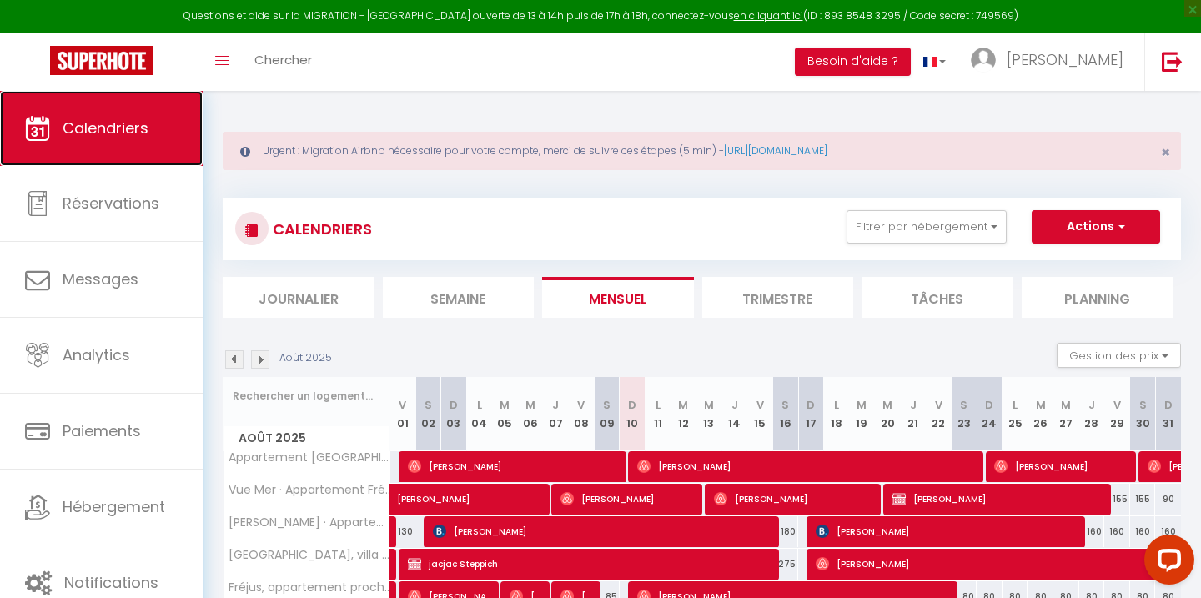
click at [123, 132] on span "Calendriers" at bounding box center [106, 128] width 86 height 21
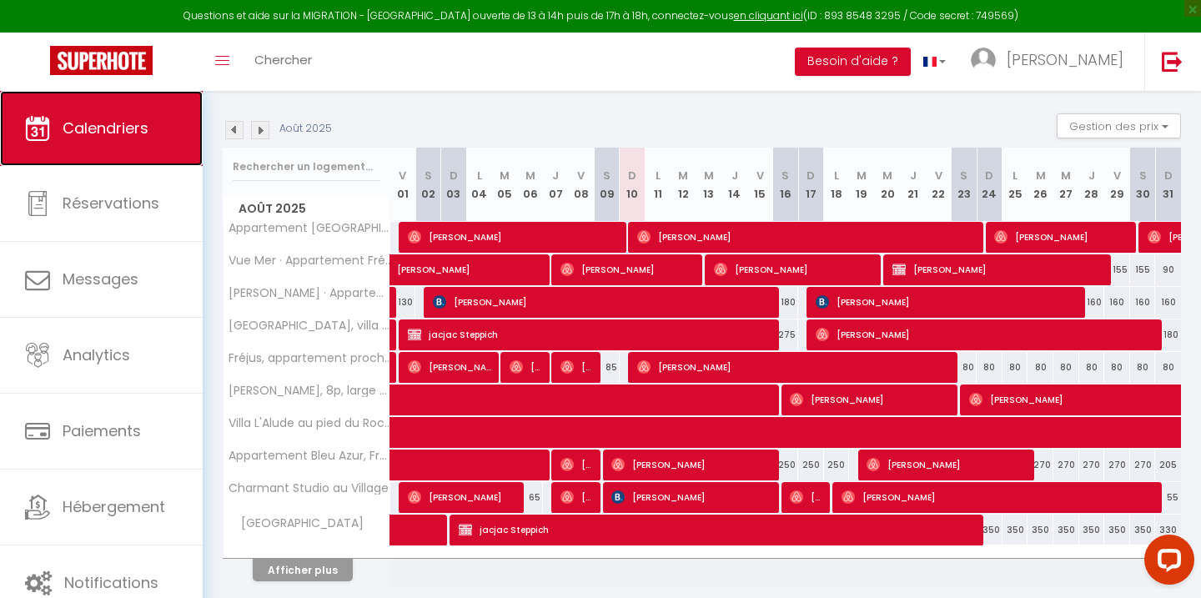
scroll to position [241, 0]
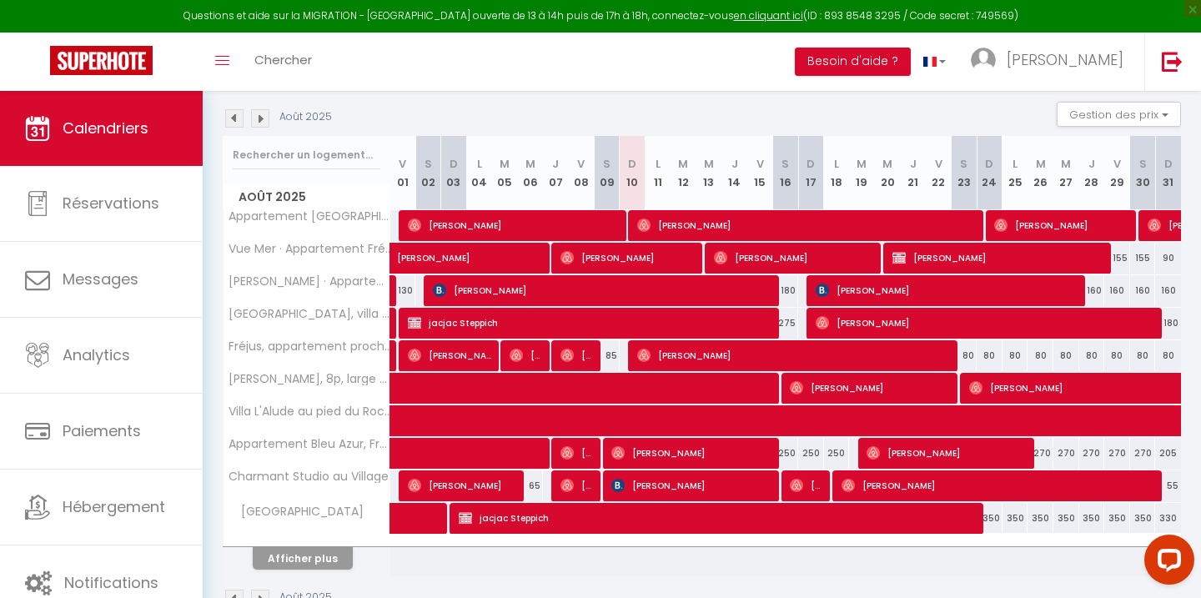
click at [233, 118] on img at bounding box center [234, 118] width 18 height 18
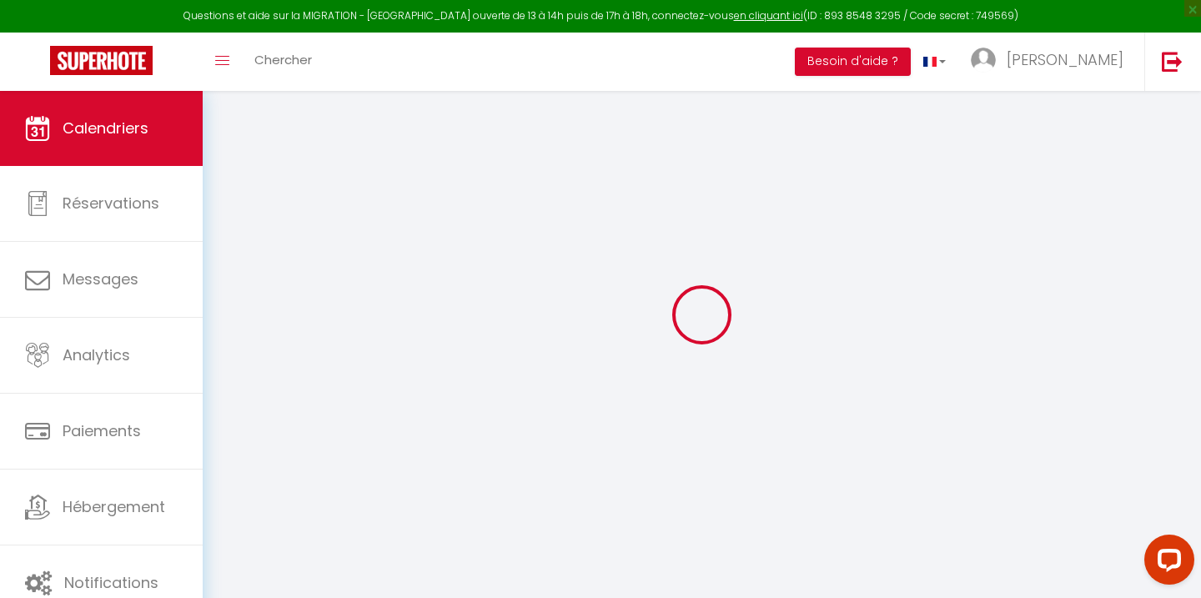
select select
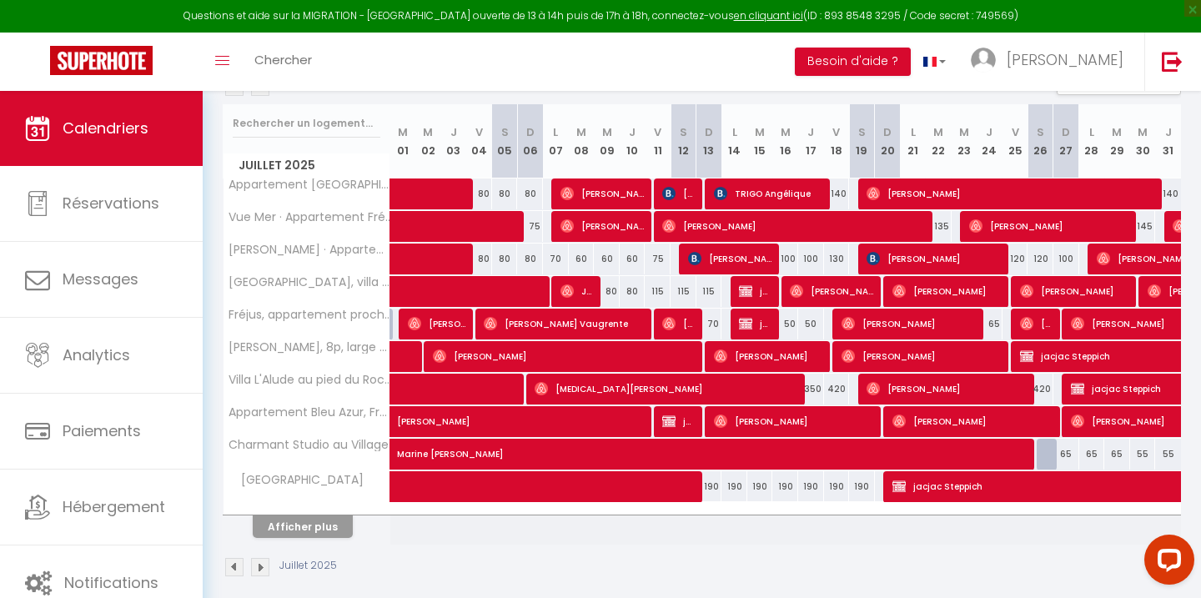
scroll to position [274, 0]
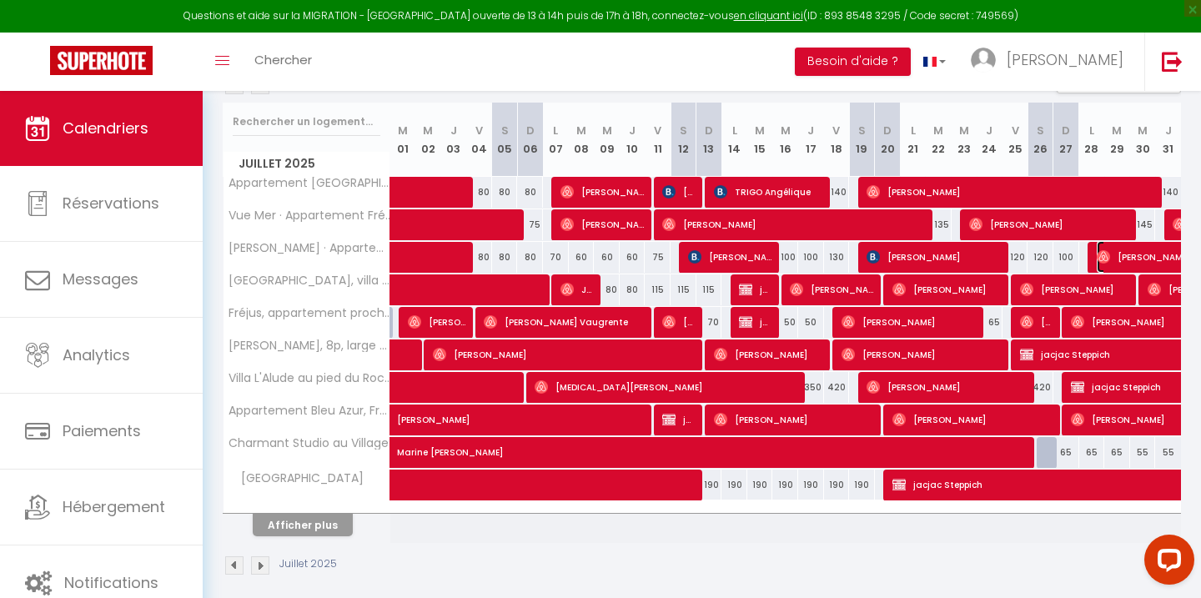
click at [1124, 258] on span "[PERSON_NAME]" at bounding box center [1174, 257] width 154 height 32
select select "OK"
select select "0"
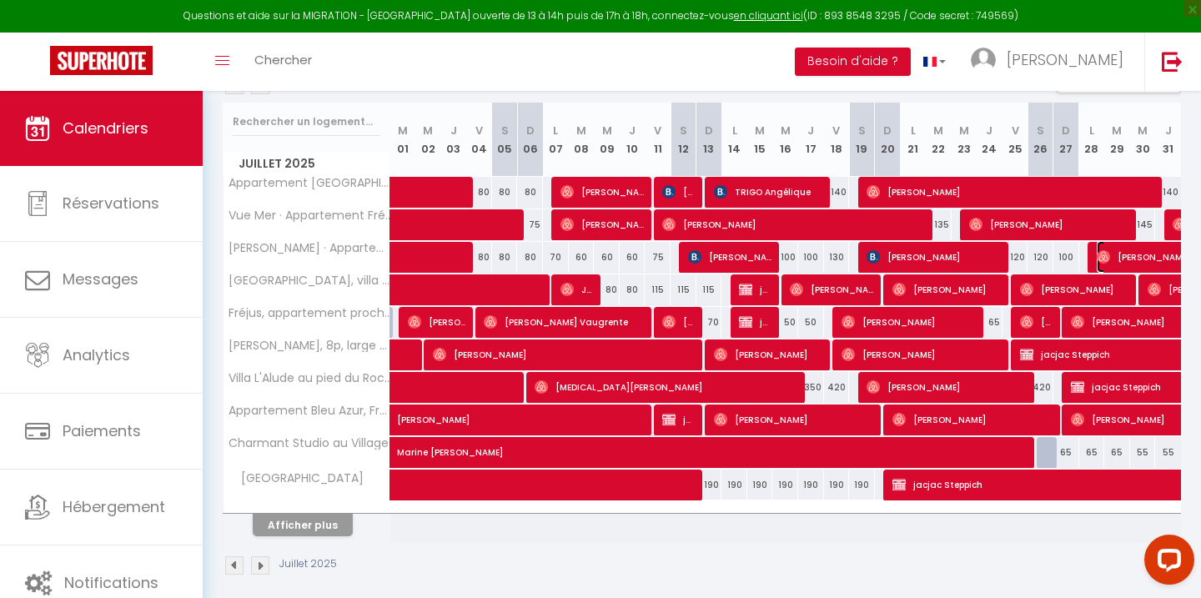
select select "1"
select select
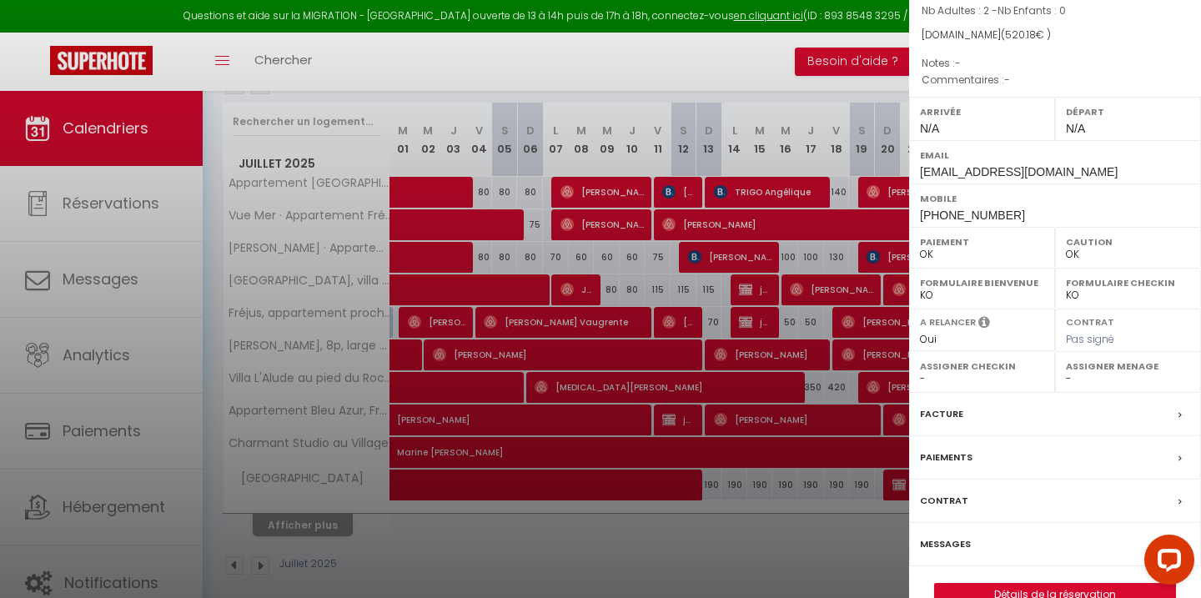
scroll to position [179, 0]
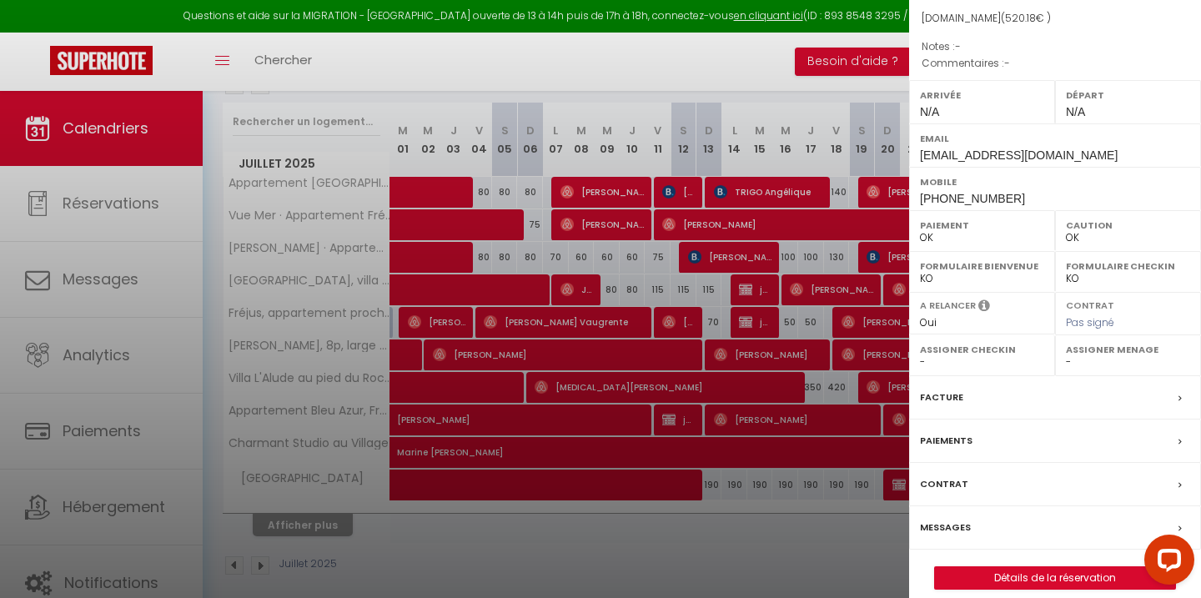
click at [946, 519] on label "Messages" at bounding box center [945, 528] width 51 height 18
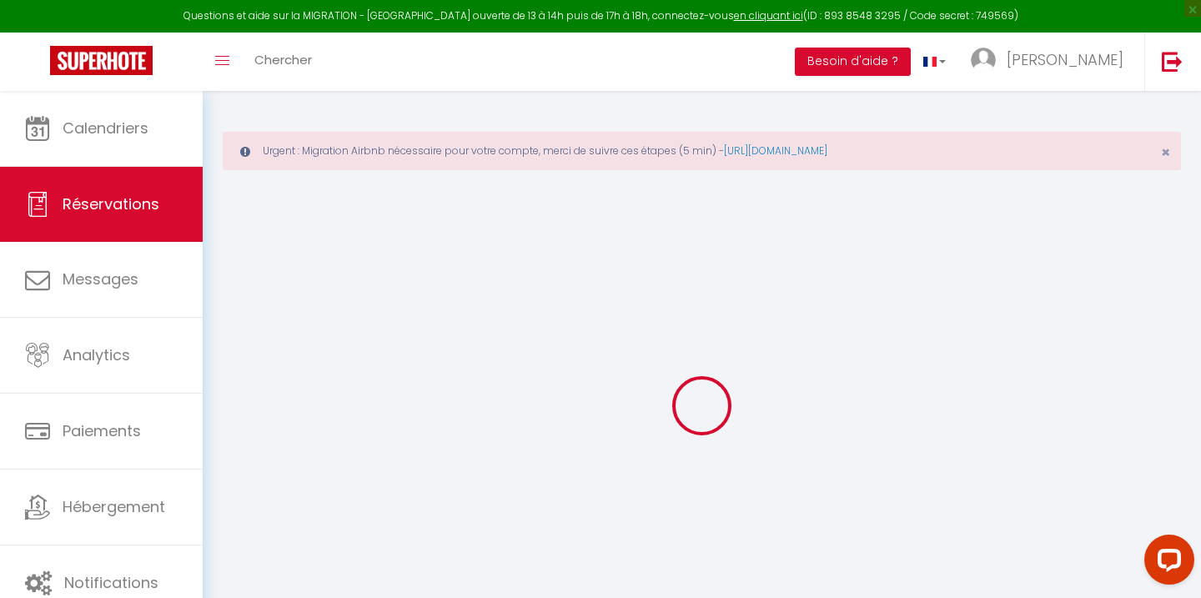
select select
checkbox input "false"
select select
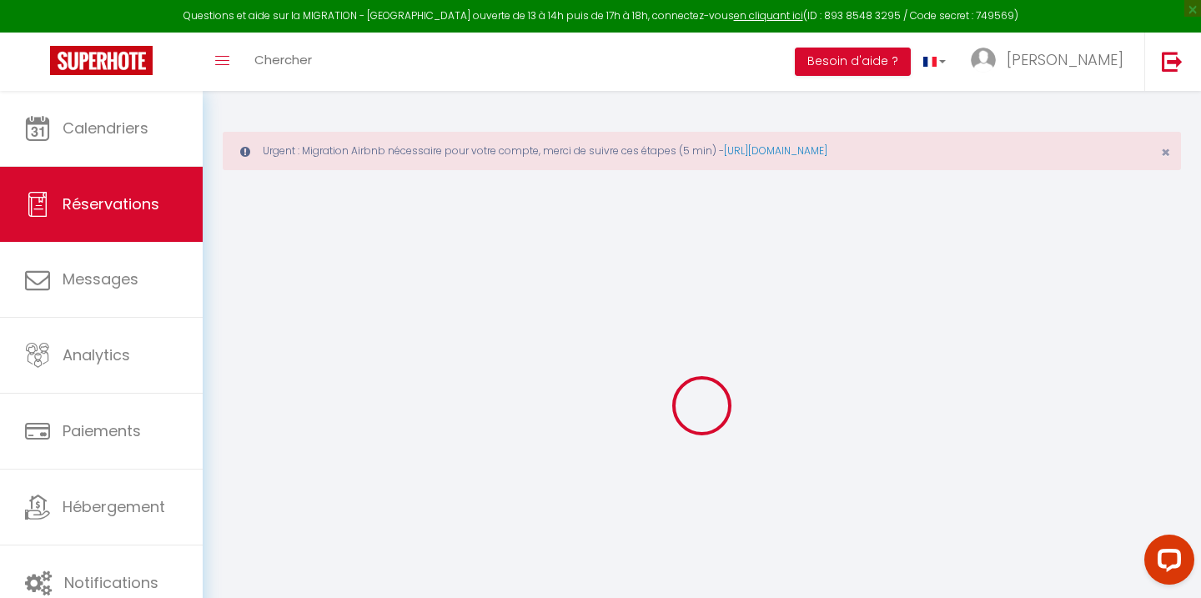
select select
checkbox input "false"
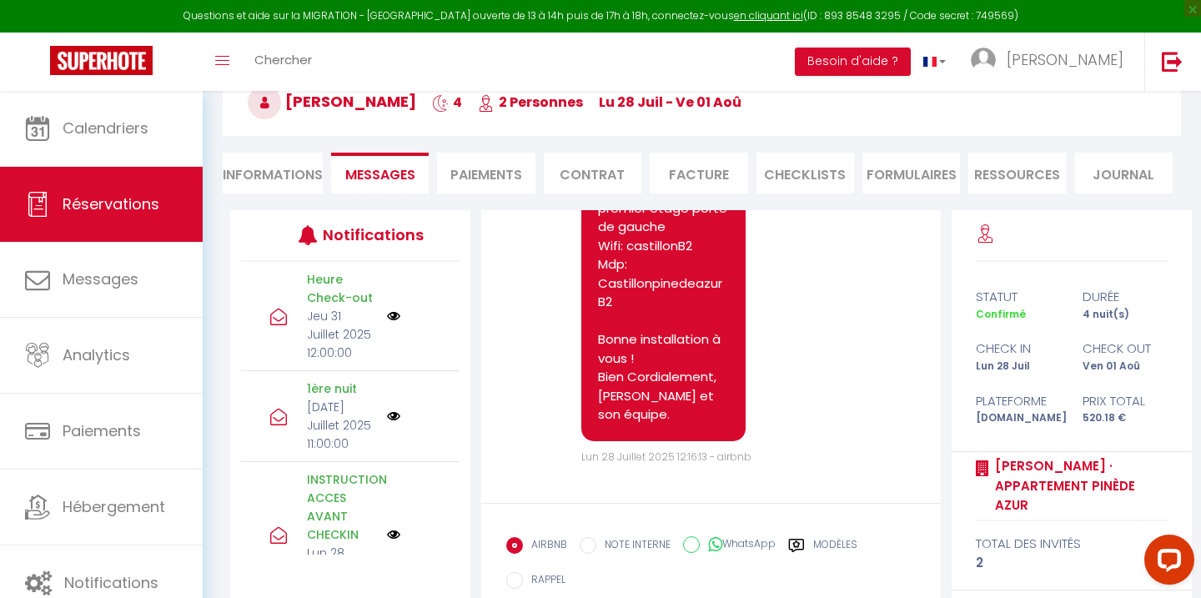
scroll to position [278, 0]
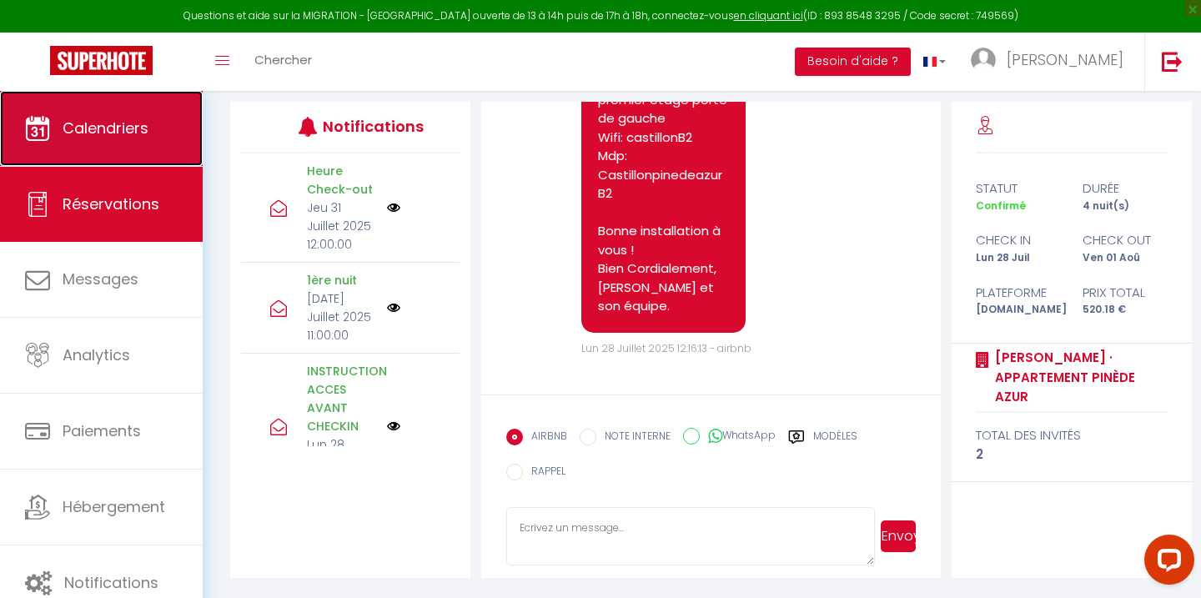
click at [70, 119] on span "Calendriers" at bounding box center [106, 128] width 86 height 21
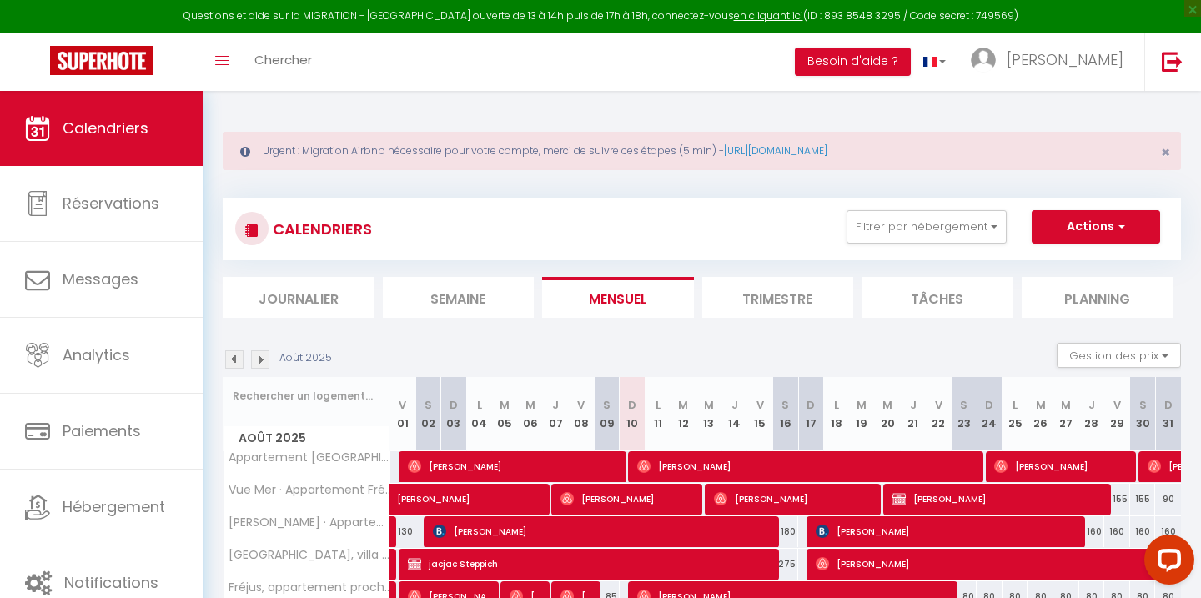
click at [235, 363] on img at bounding box center [234, 359] width 18 height 18
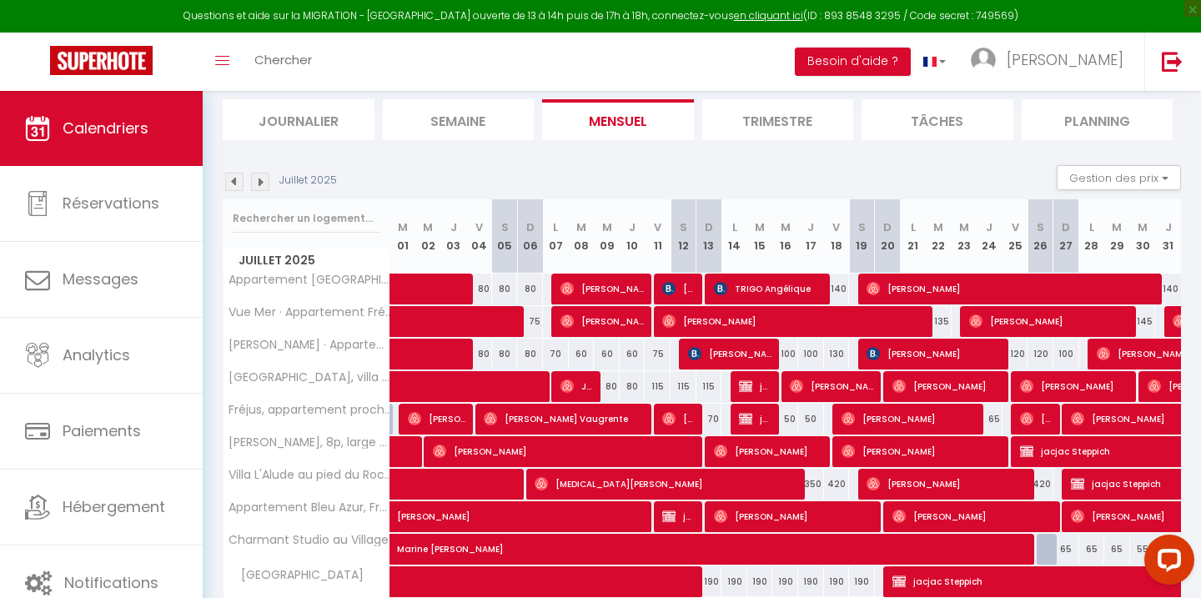
scroll to position [188, 0]
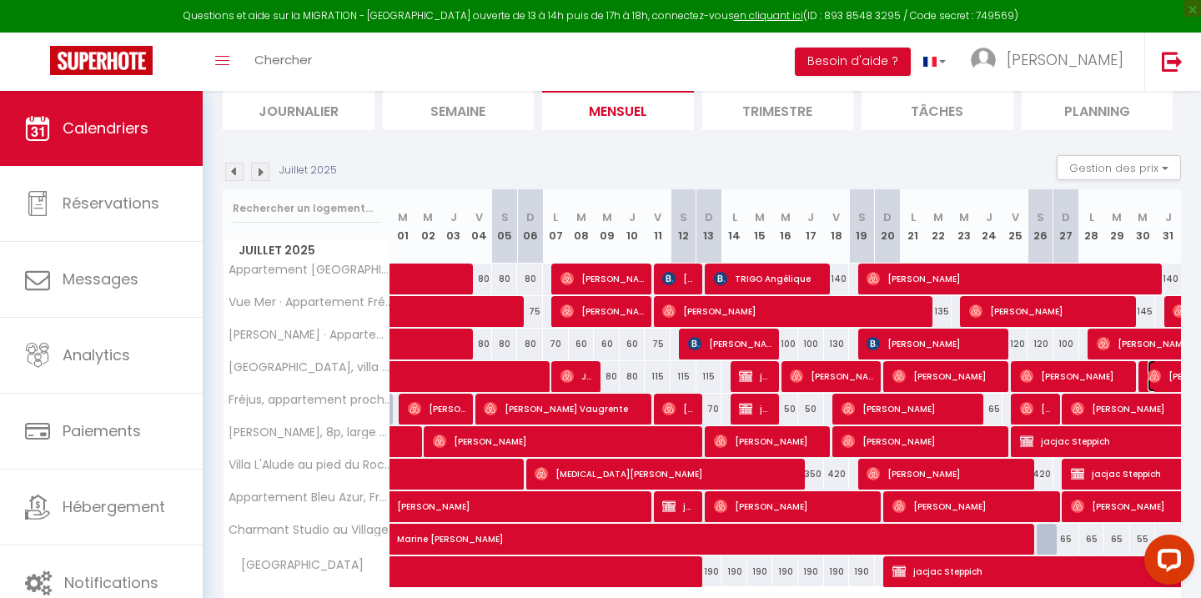
click at [1155, 373] on img at bounding box center [1154, 376] width 13 height 13
select select "OK"
select select "0"
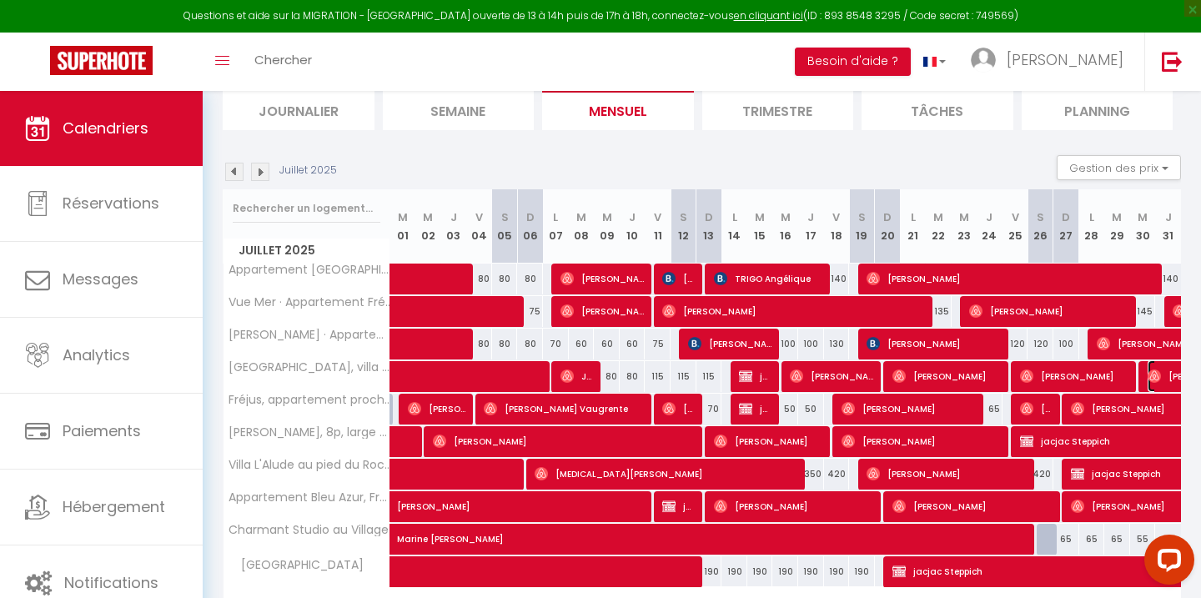
select select "1"
select select
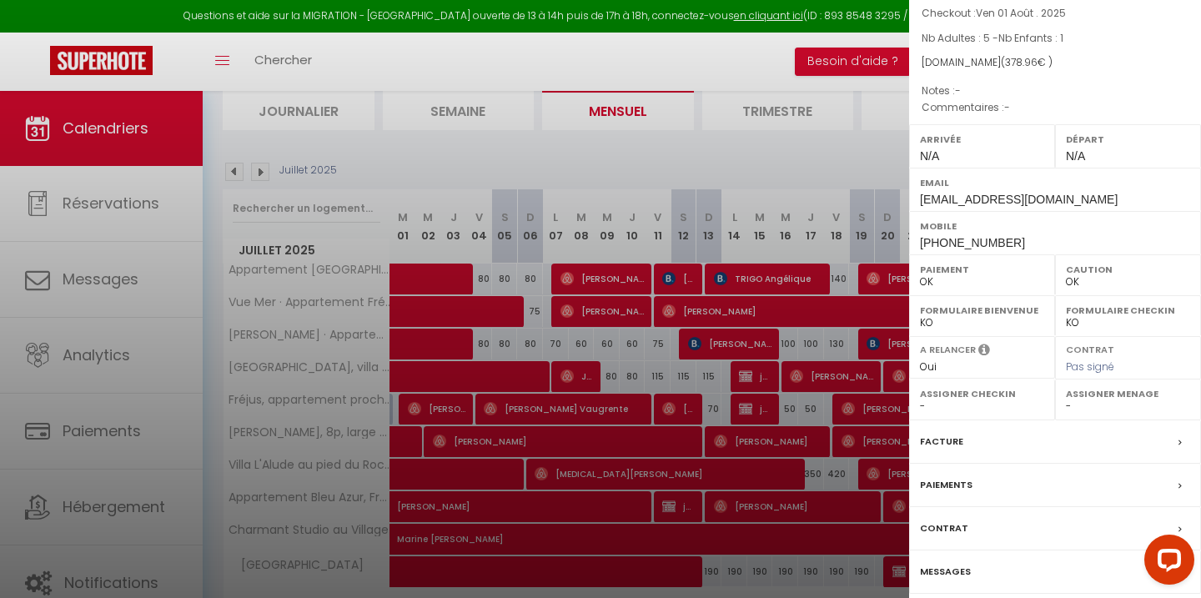
scroll to position [179, 0]
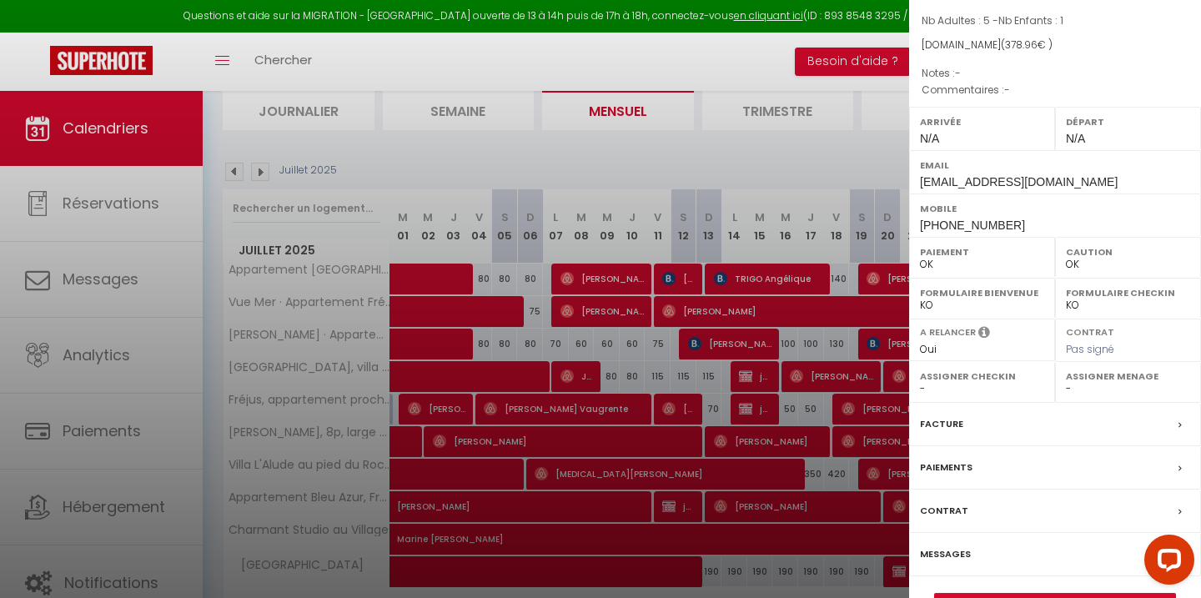
click at [966, 546] on label "Messages" at bounding box center [945, 555] width 51 height 18
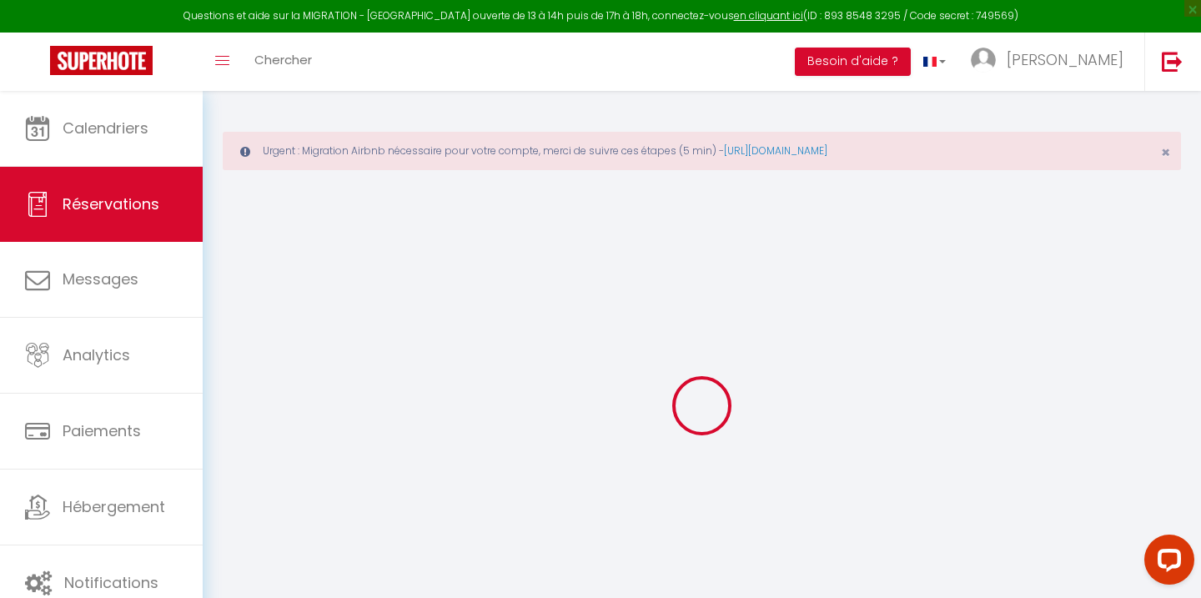
select select
checkbox input "false"
select select
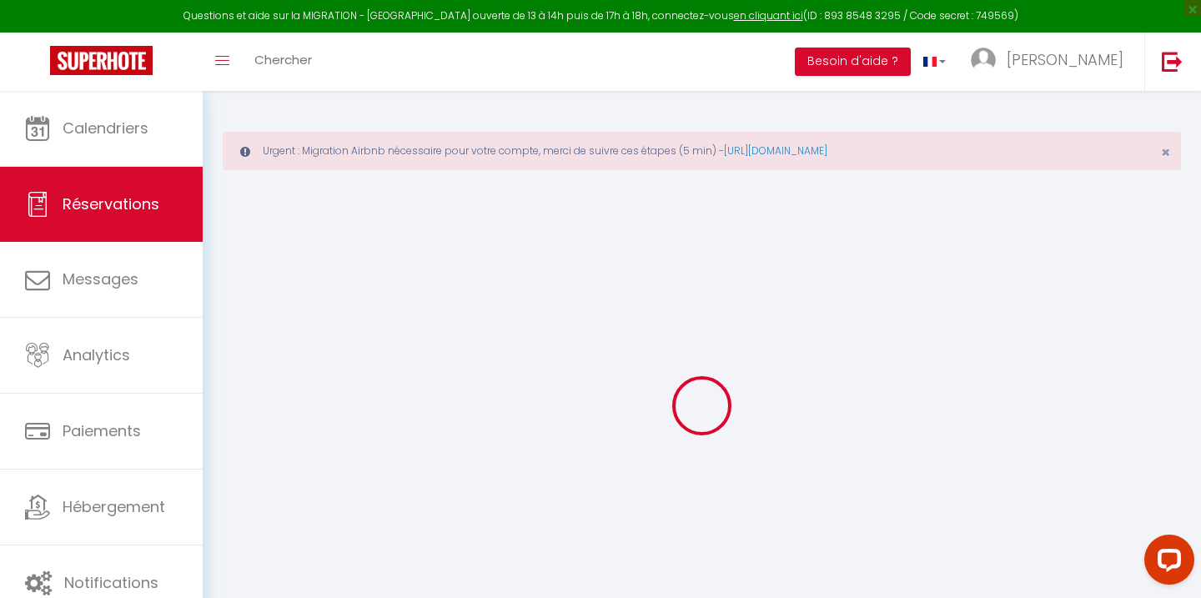
checkbox input "false"
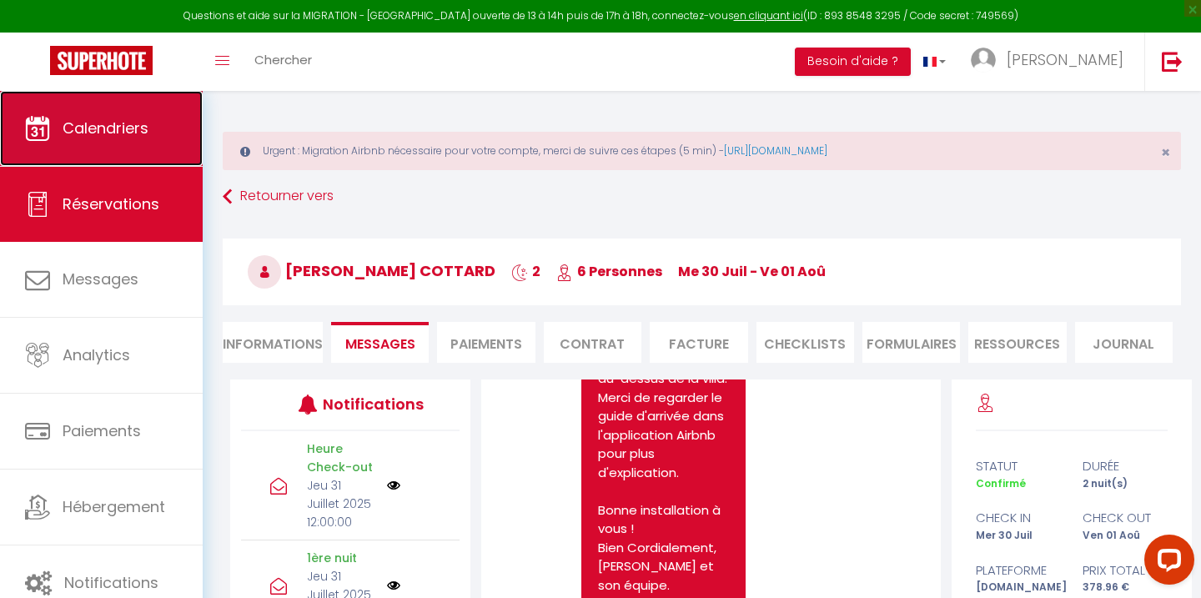
click at [126, 138] on span "Calendriers" at bounding box center [106, 128] width 86 height 21
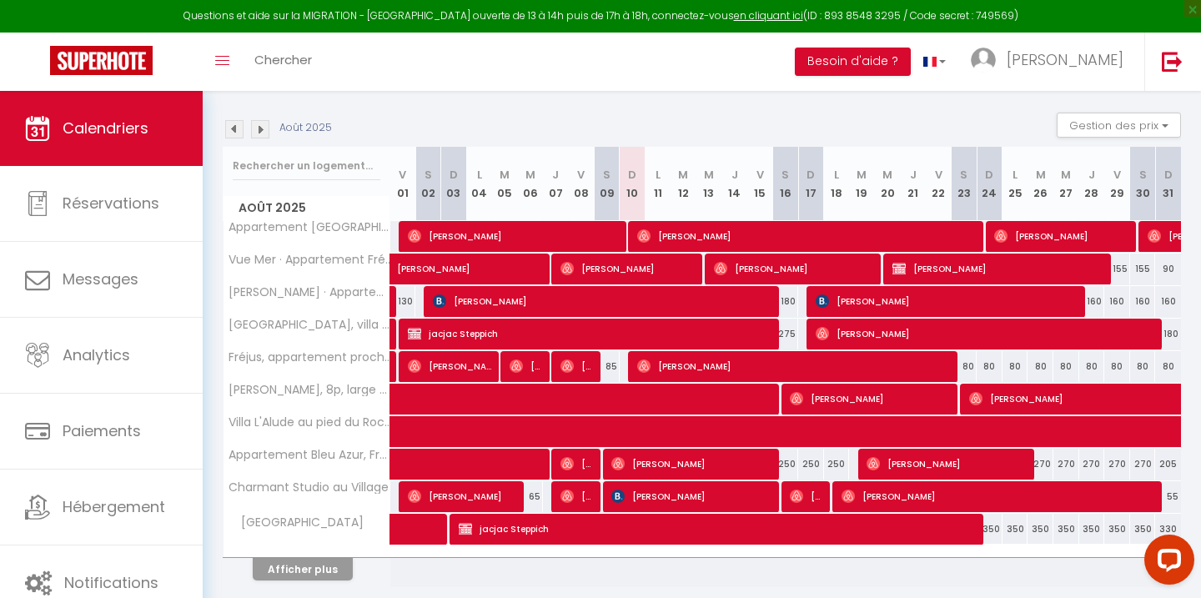
scroll to position [288, 0]
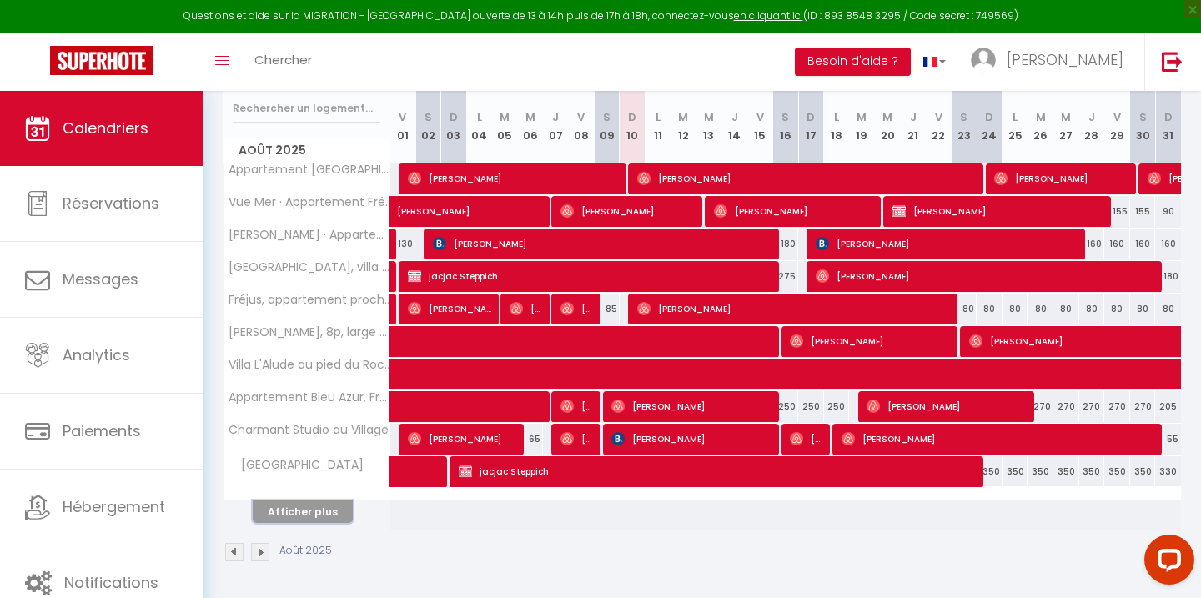
click at [311, 517] on button "Afficher plus" at bounding box center [303, 512] width 100 height 23
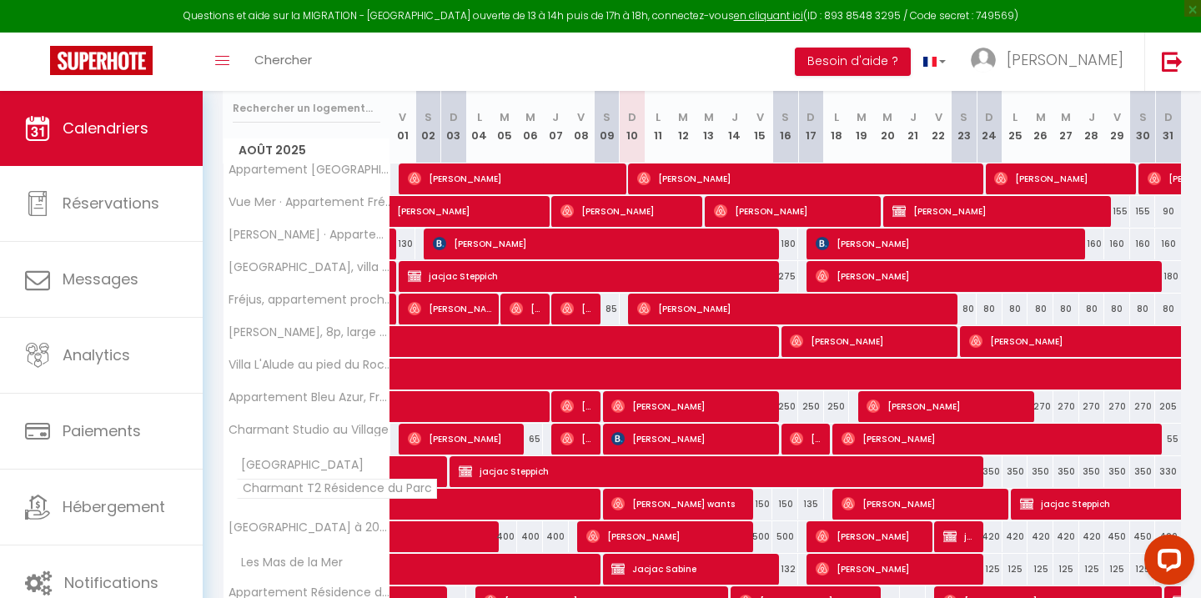
scroll to position [507, 0]
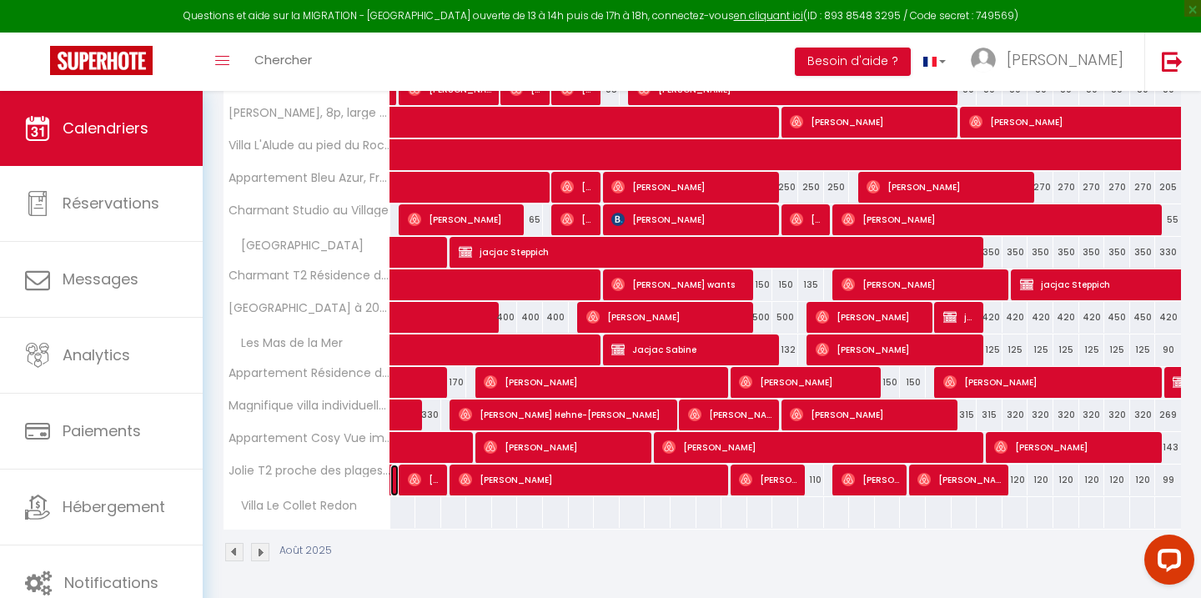
click at [392, 486] on link at bounding box center [394, 481] width 8 height 32
select select "OK"
select select "0"
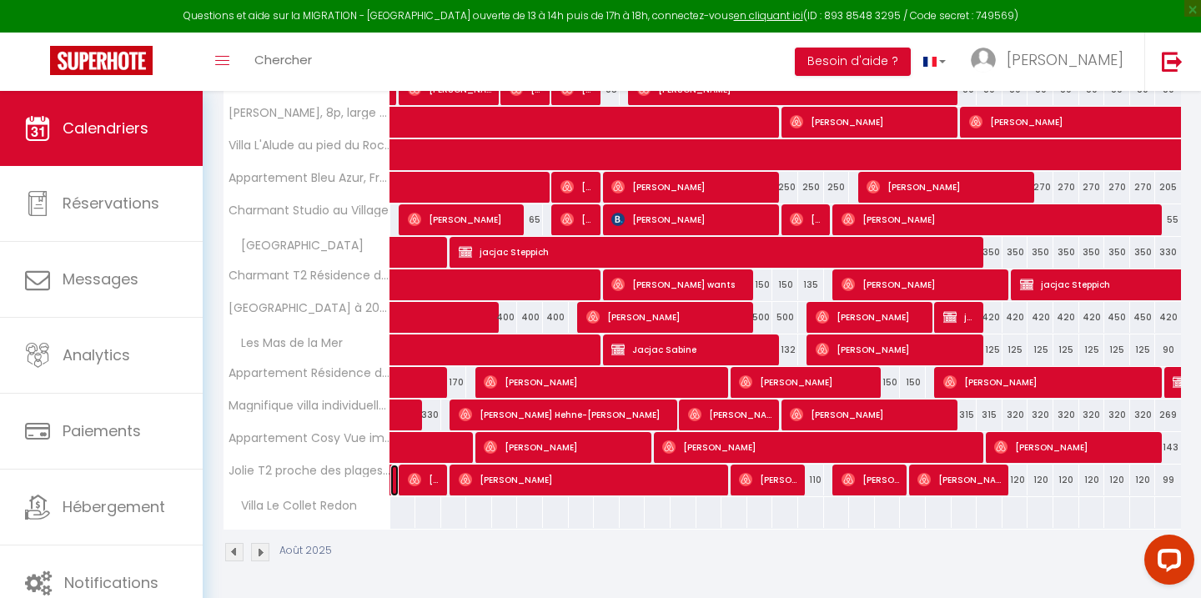
select select "1"
select select
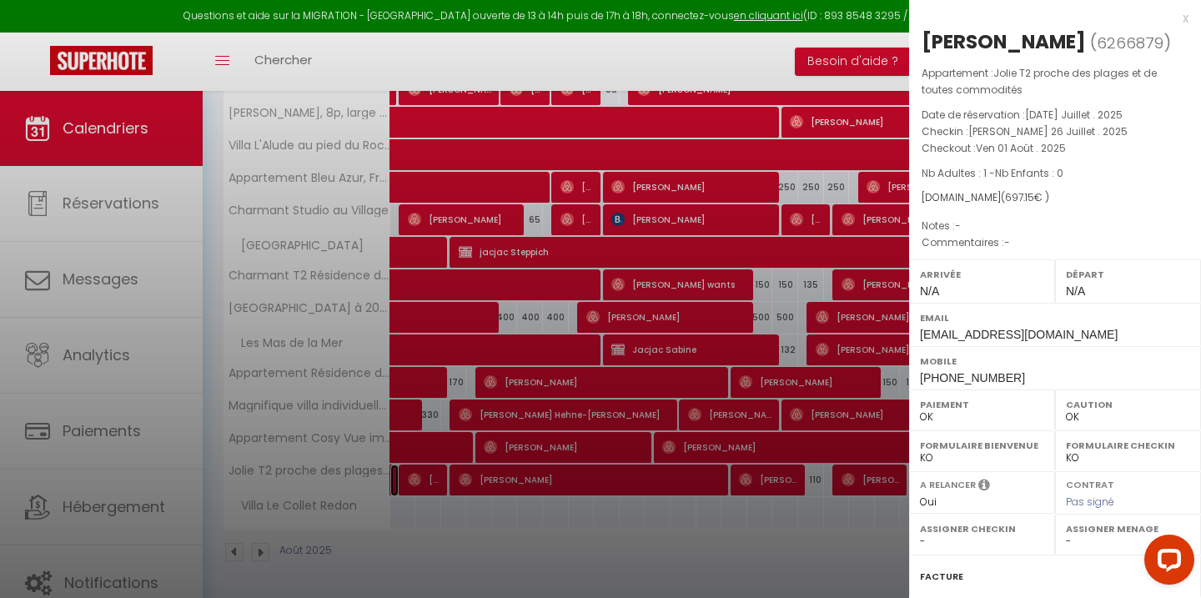
scroll to position [196, 0]
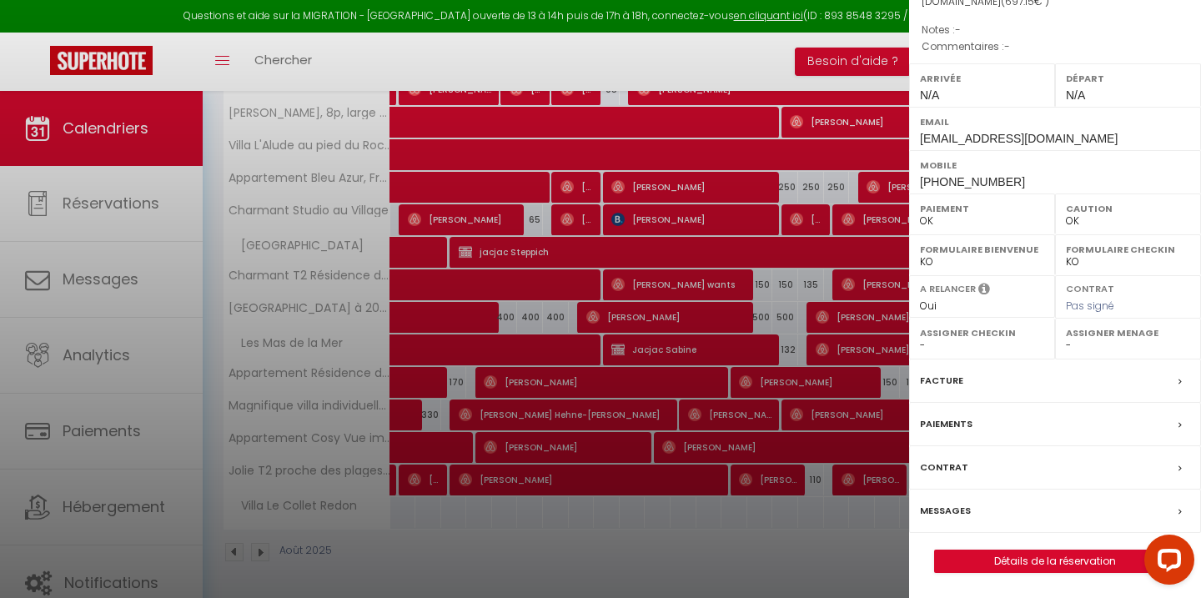
click at [959, 511] on label "Messages" at bounding box center [945, 511] width 51 height 18
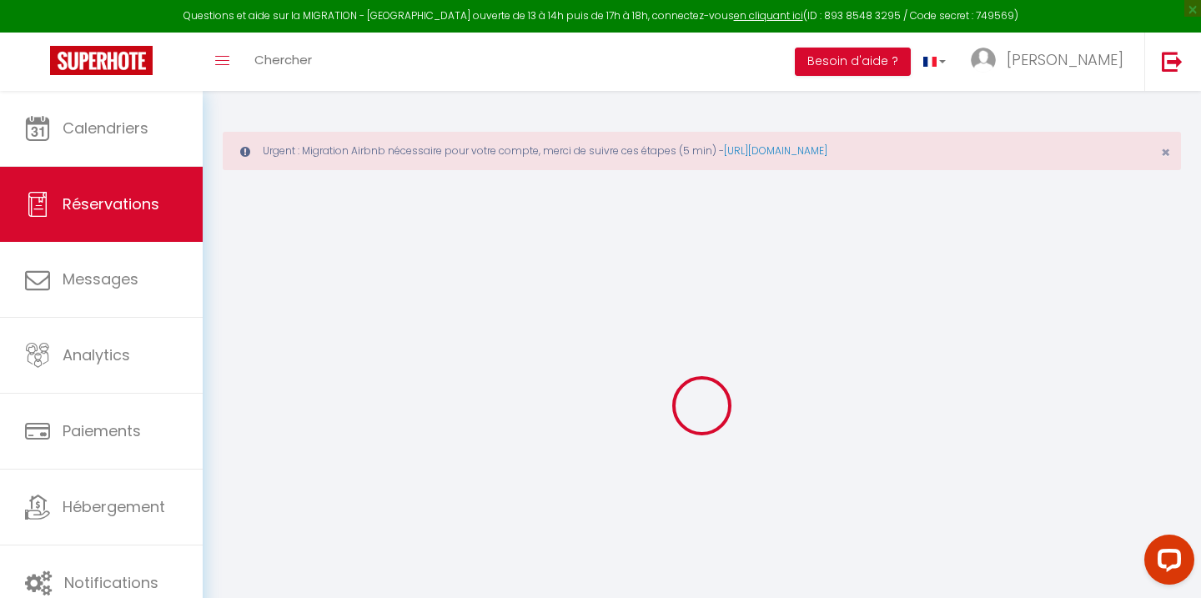
select select
checkbox input "false"
select select
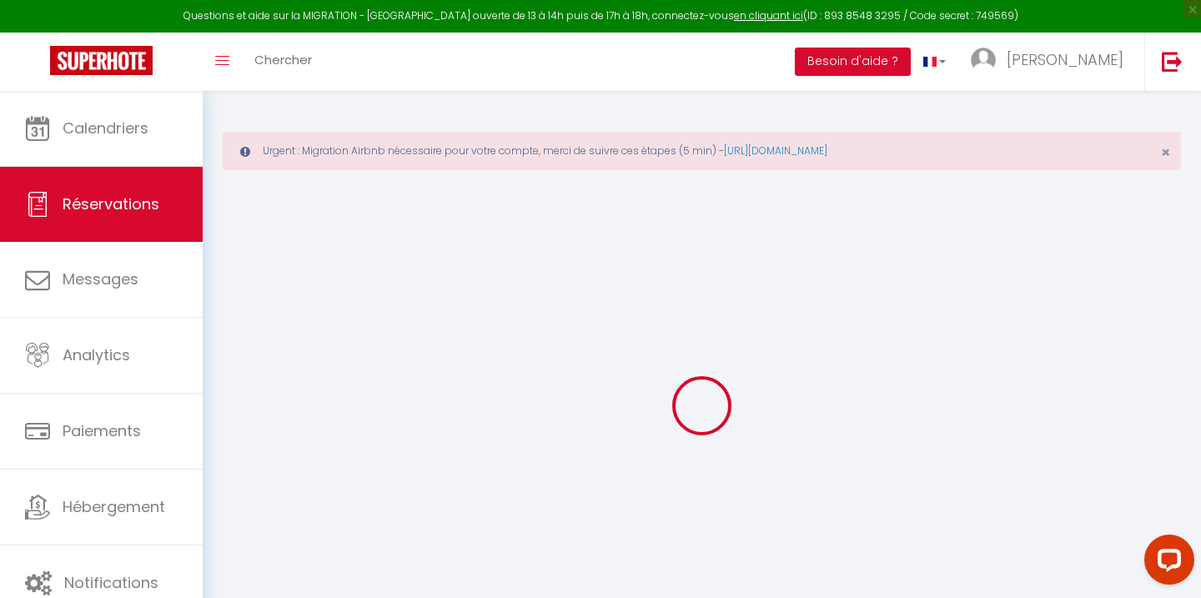
select select
checkbox input "false"
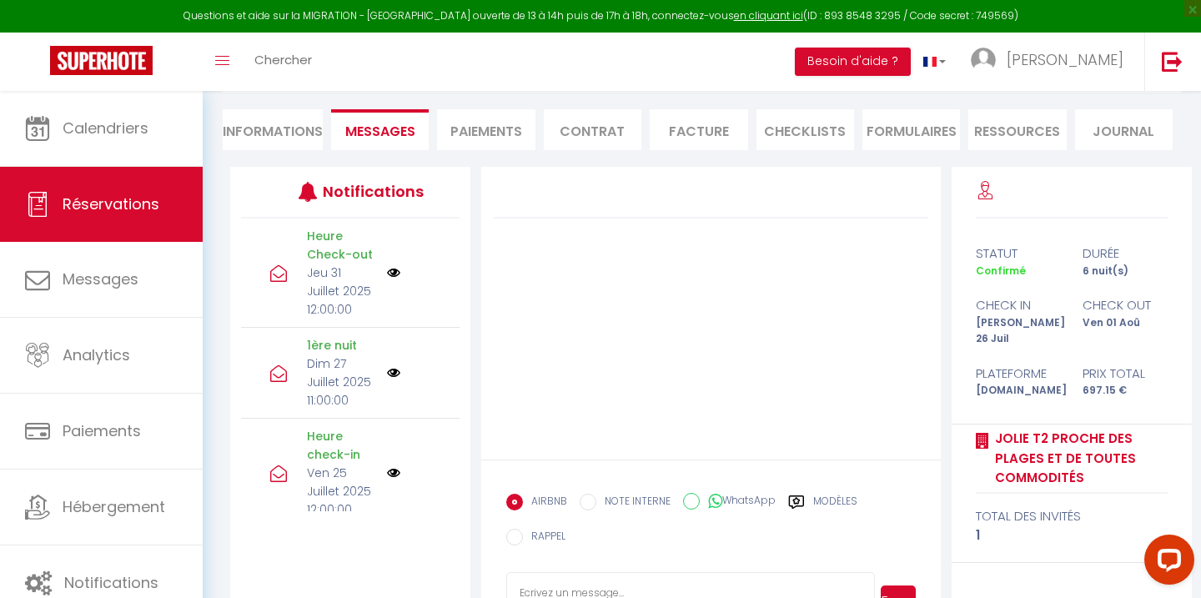
scroll to position [211, 0]
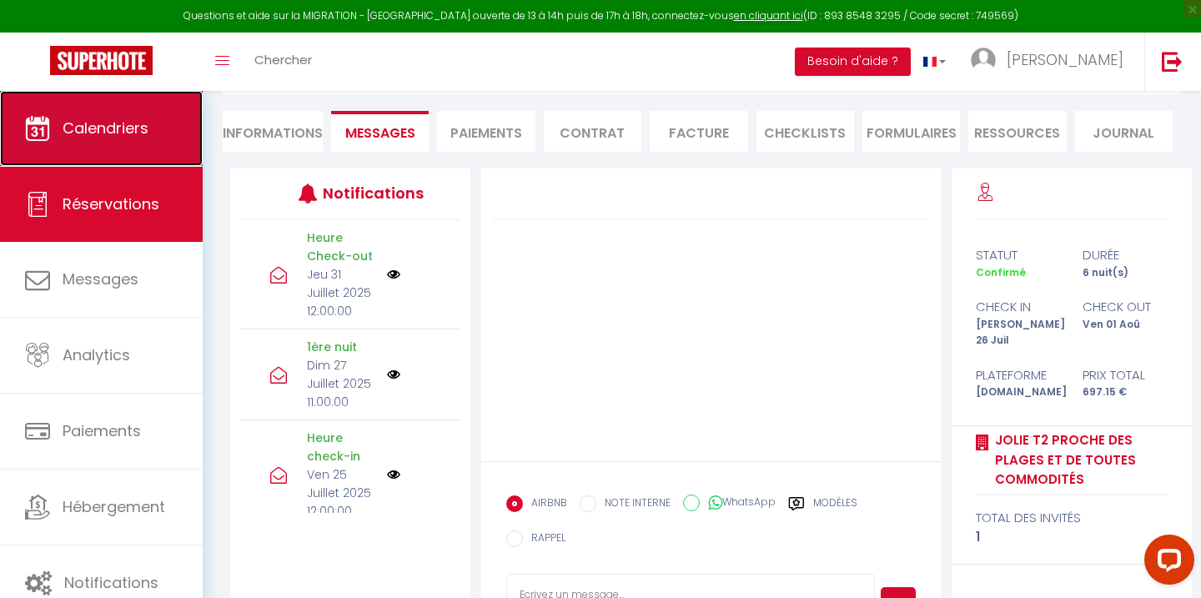
click at [128, 147] on link "Calendriers" at bounding box center [101, 128] width 203 height 75
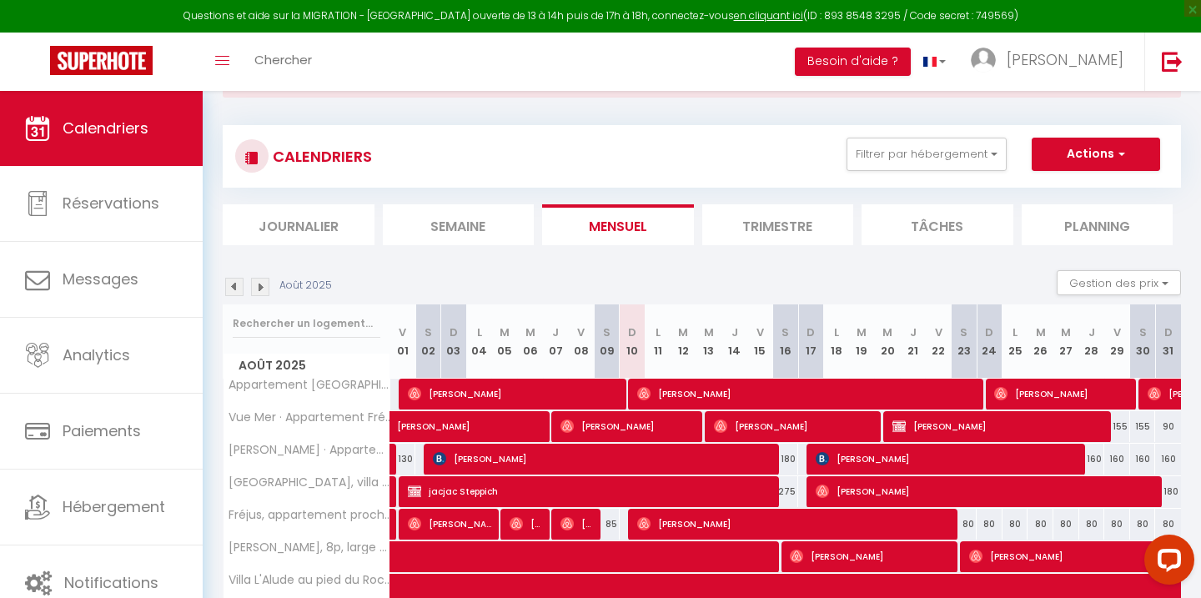
scroll to position [114, 0]
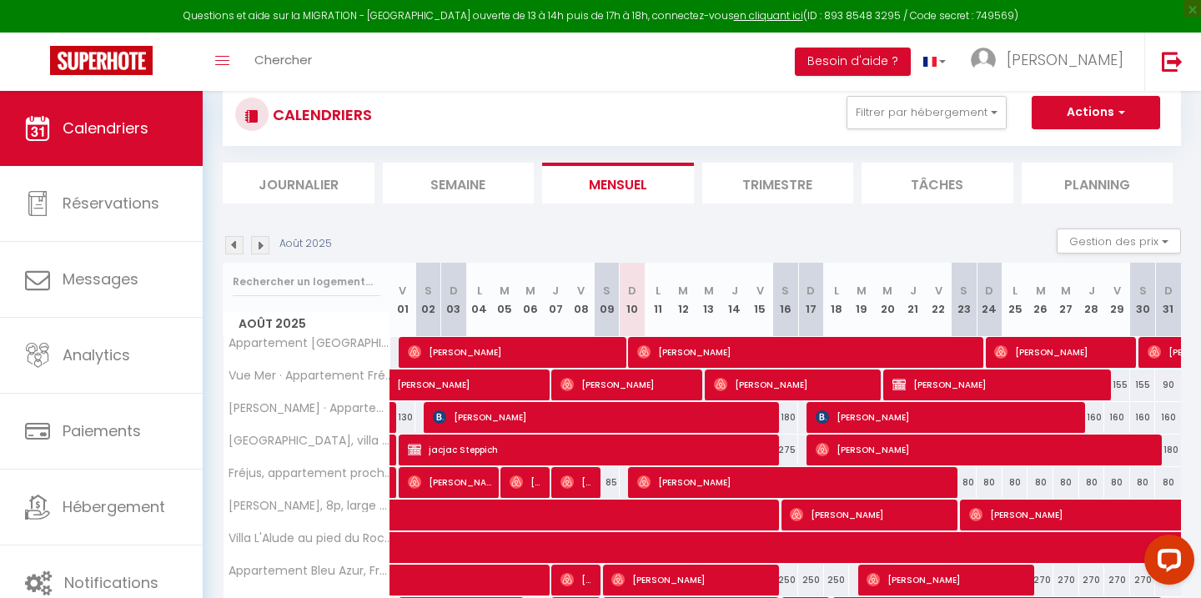
click at [237, 246] on img at bounding box center [234, 245] width 18 height 18
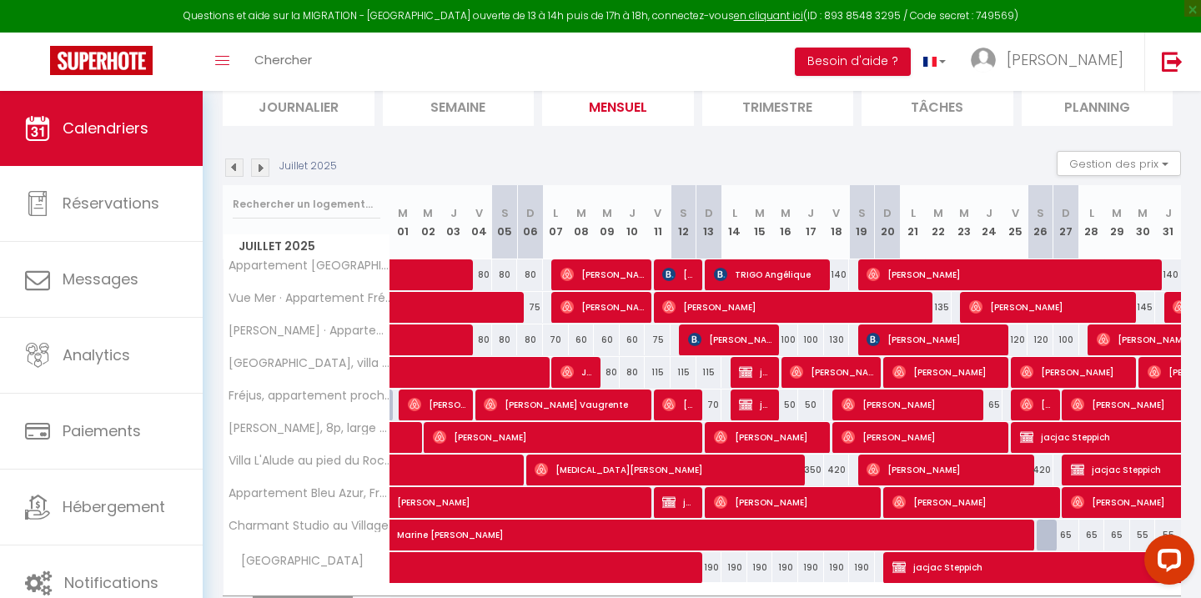
scroll to position [209, 0]
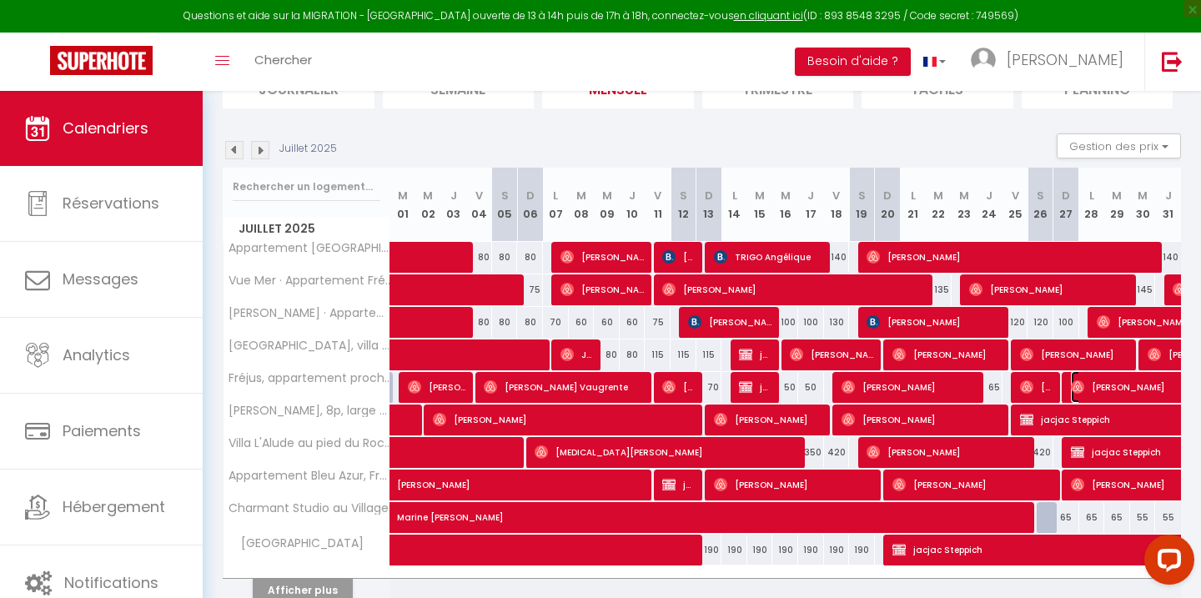
click at [1112, 388] on span "[PERSON_NAME]" at bounding box center [1167, 387] width 192 height 32
select select "OK"
select select "0"
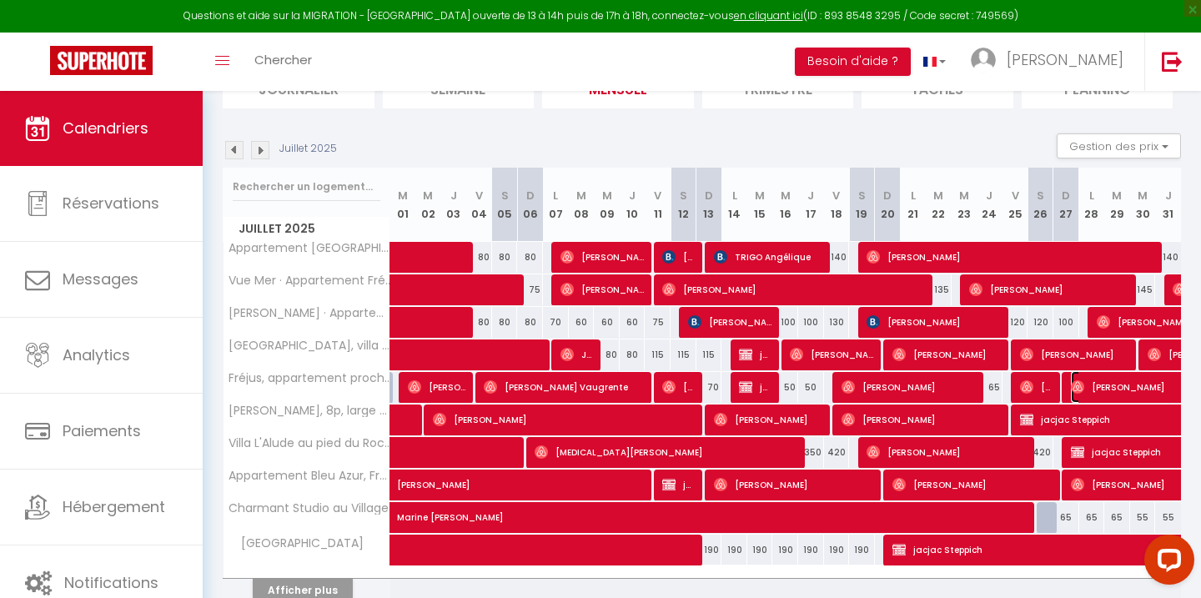
select select "1"
select select
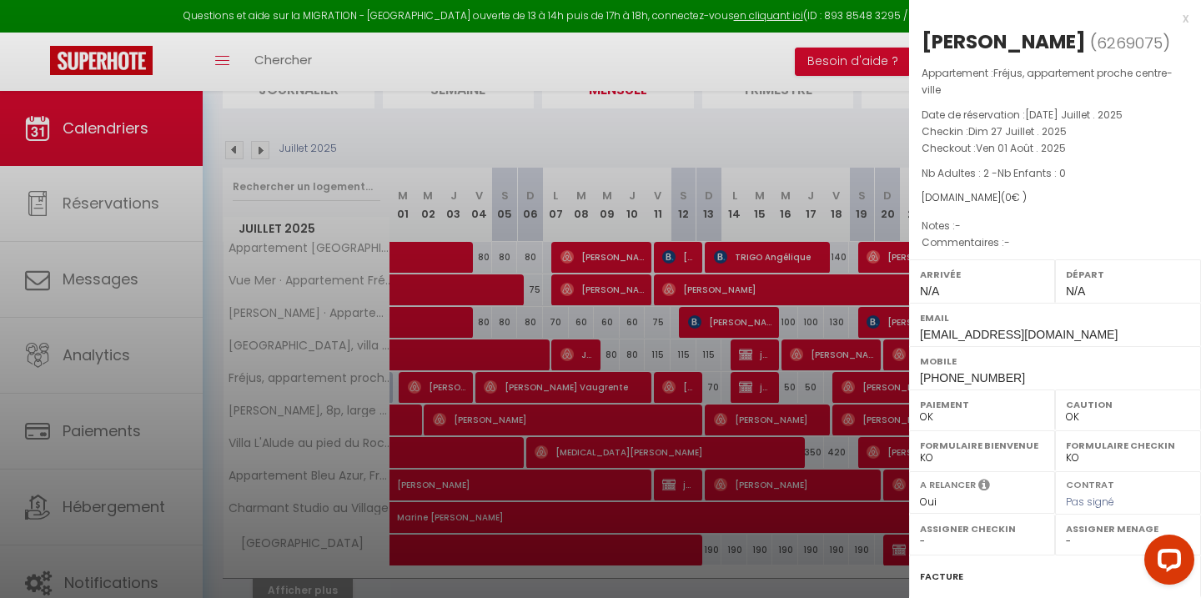
scroll to position [196, 0]
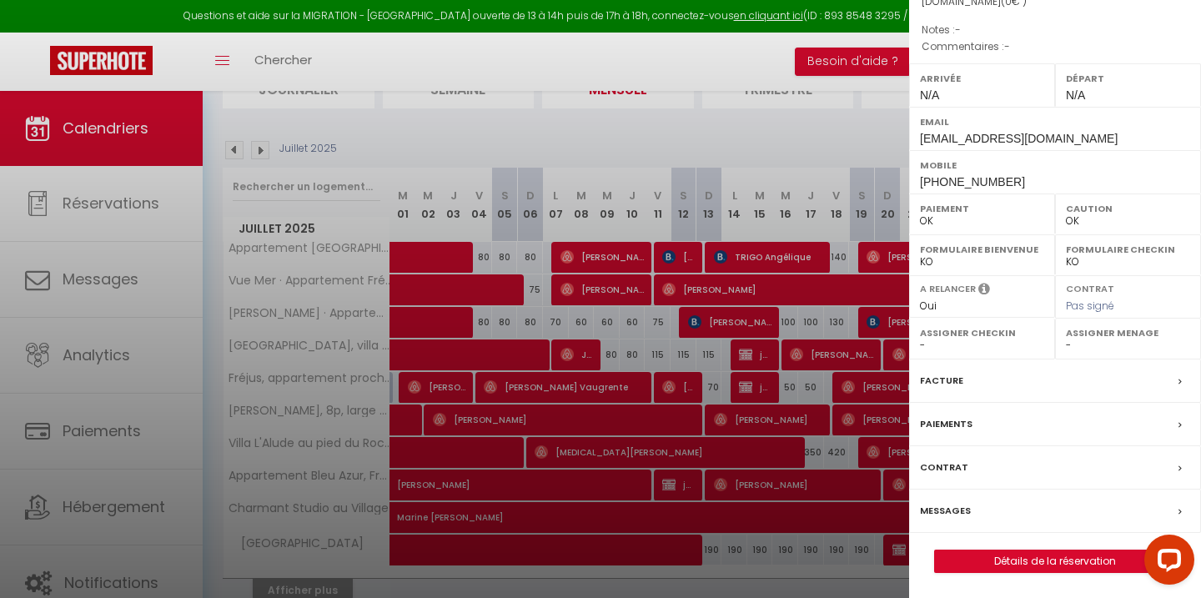
click at [953, 518] on label "Messages" at bounding box center [945, 511] width 51 height 18
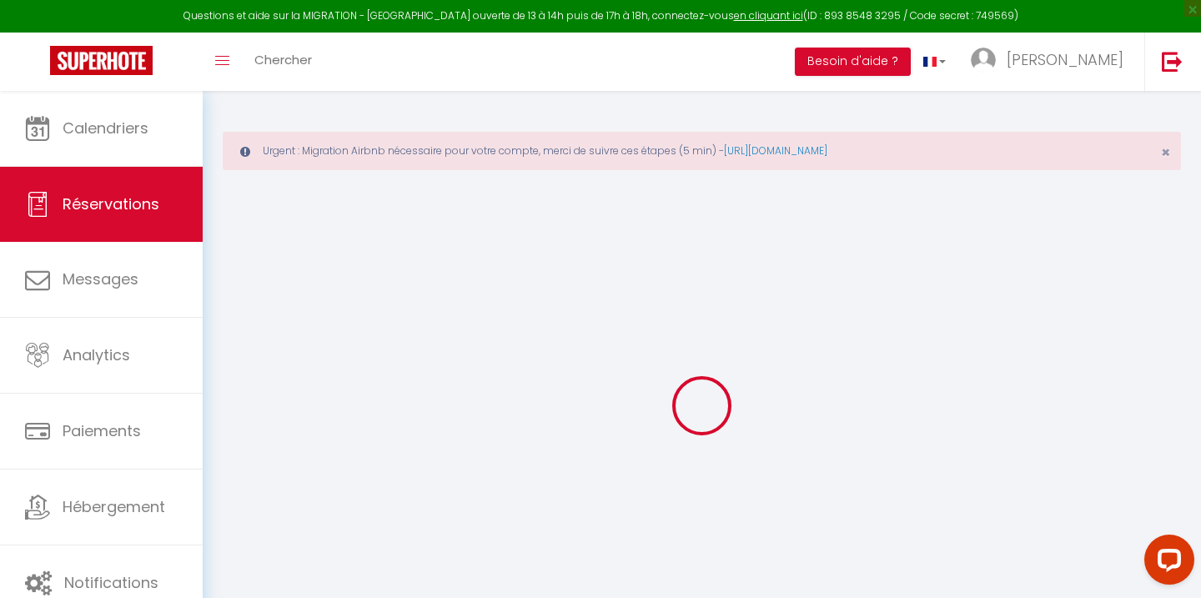
select select
checkbox input "false"
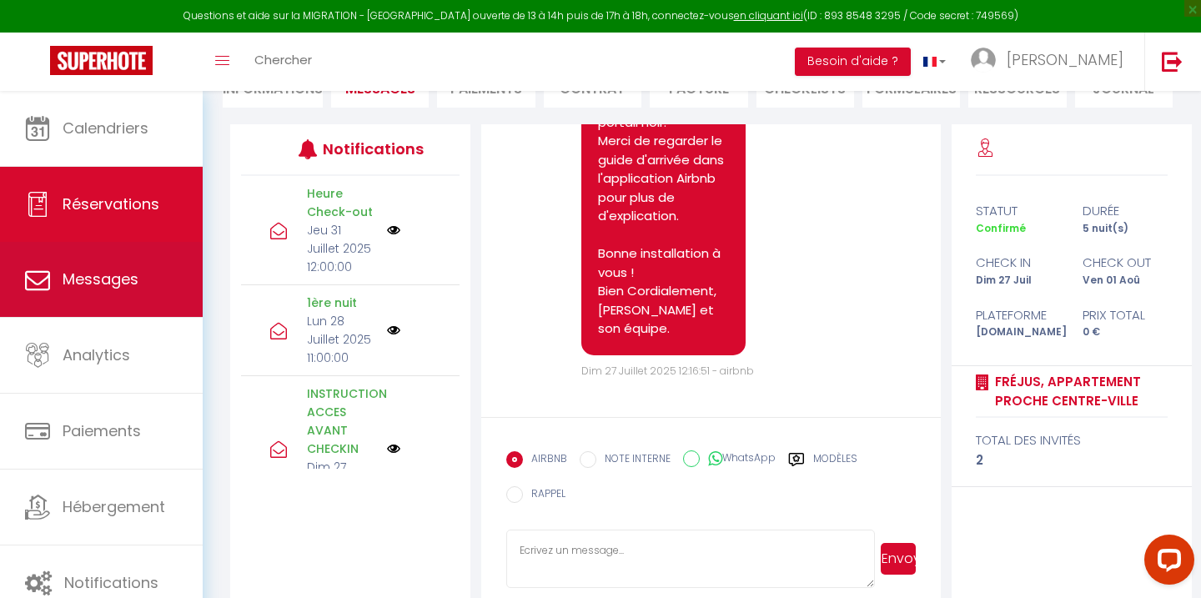
scroll to position [225, 0]
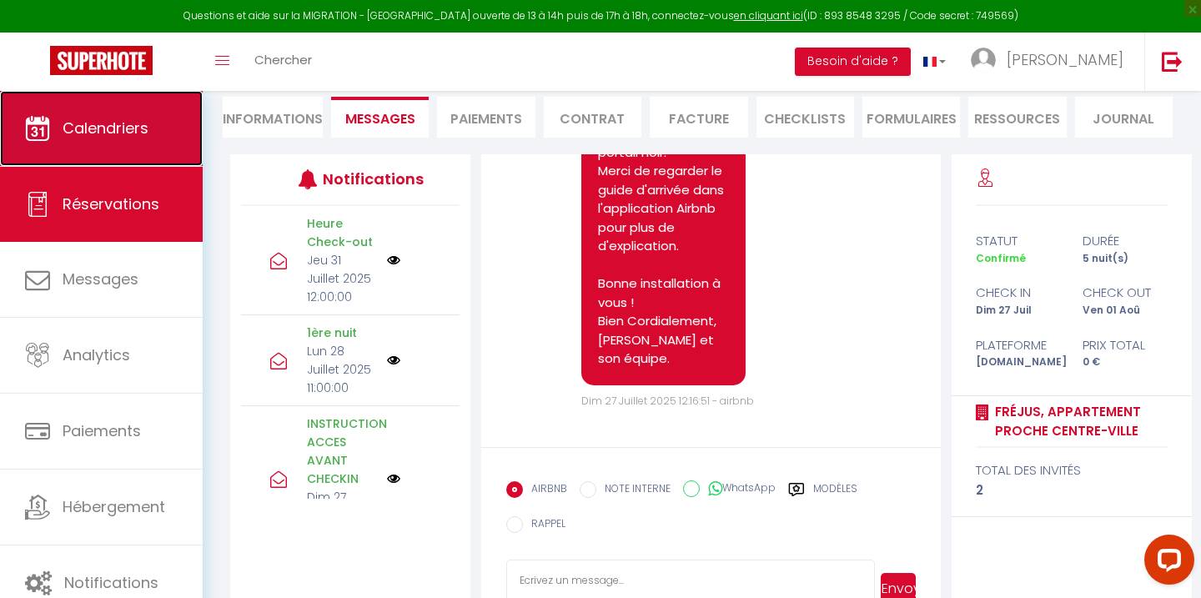
click at [154, 135] on link "Calendriers" at bounding box center [101, 128] width 203 height 75
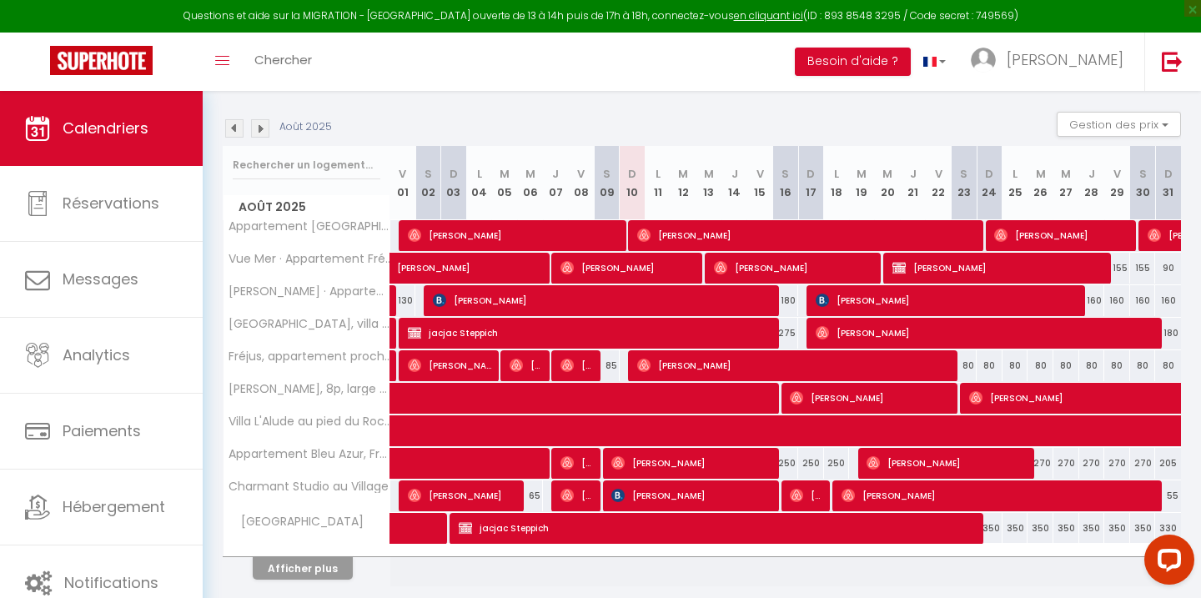
scroll to position [236, 0]
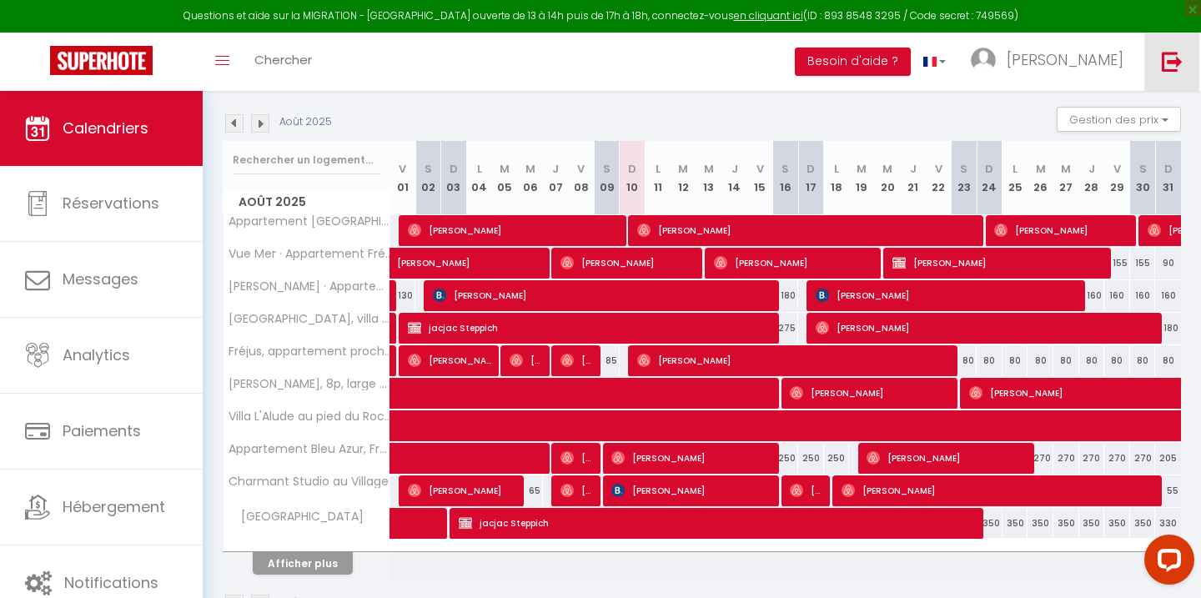
click at [1165, 55] on img at bounding box center [1172, 61] width 21 height 21
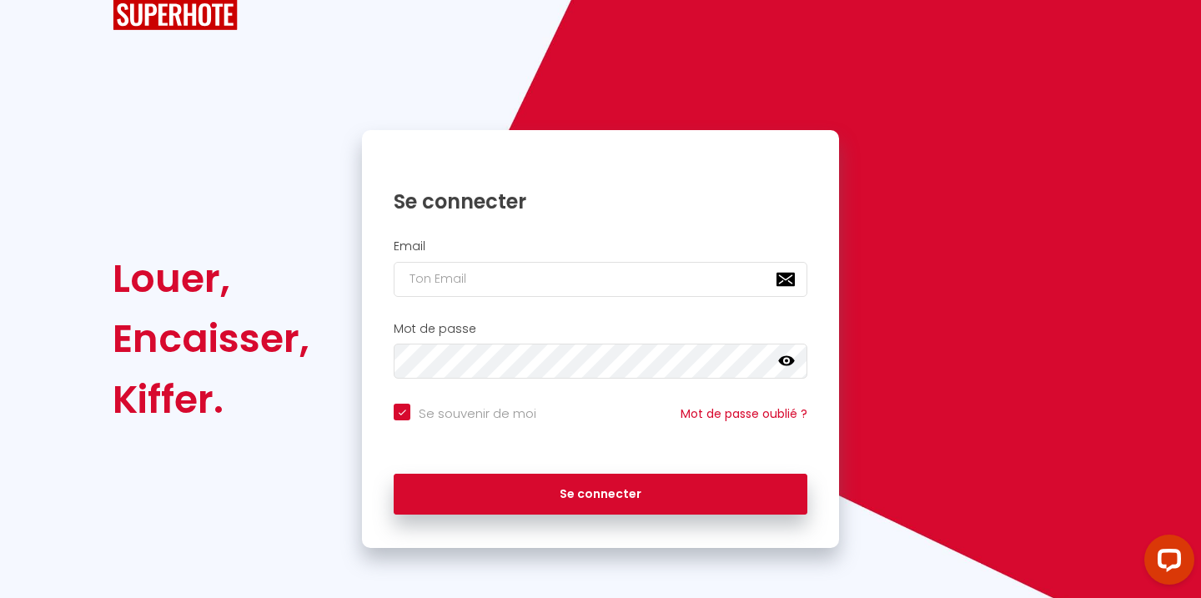
checkbox input "true"
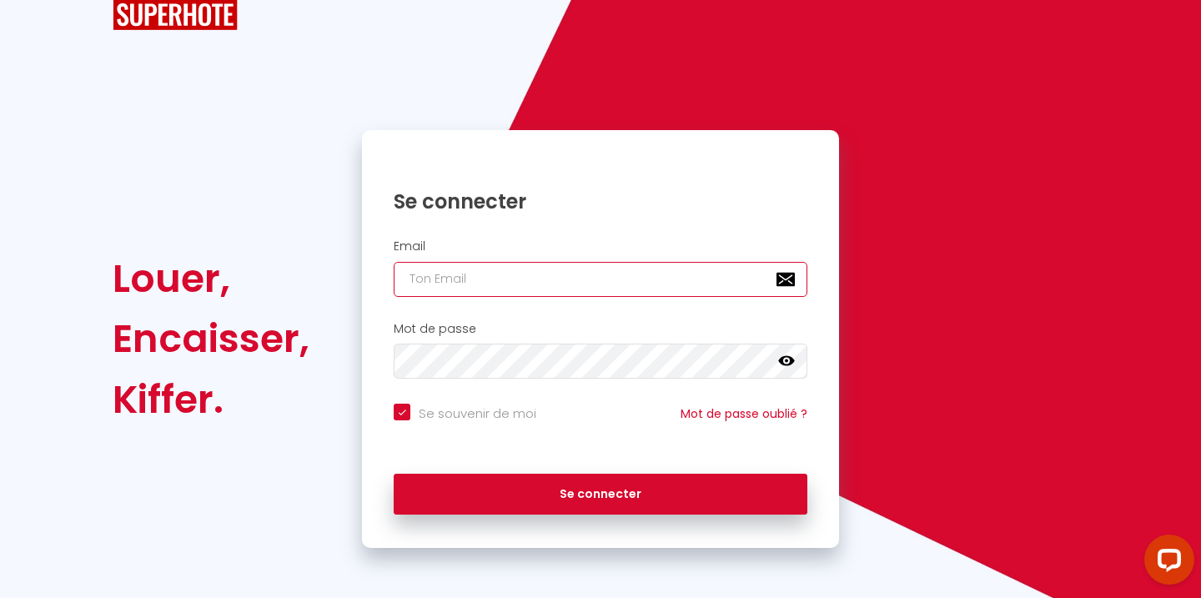
type input "[EMAIL_ADDRESS][DOMAIN_NAME]"
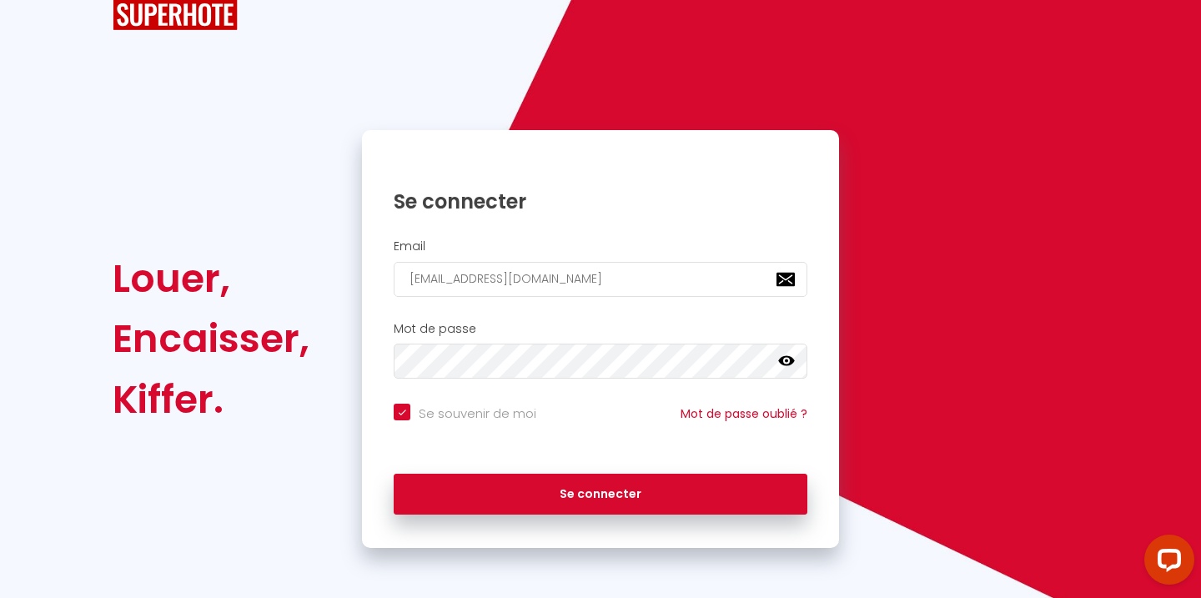
checkbox input "true"
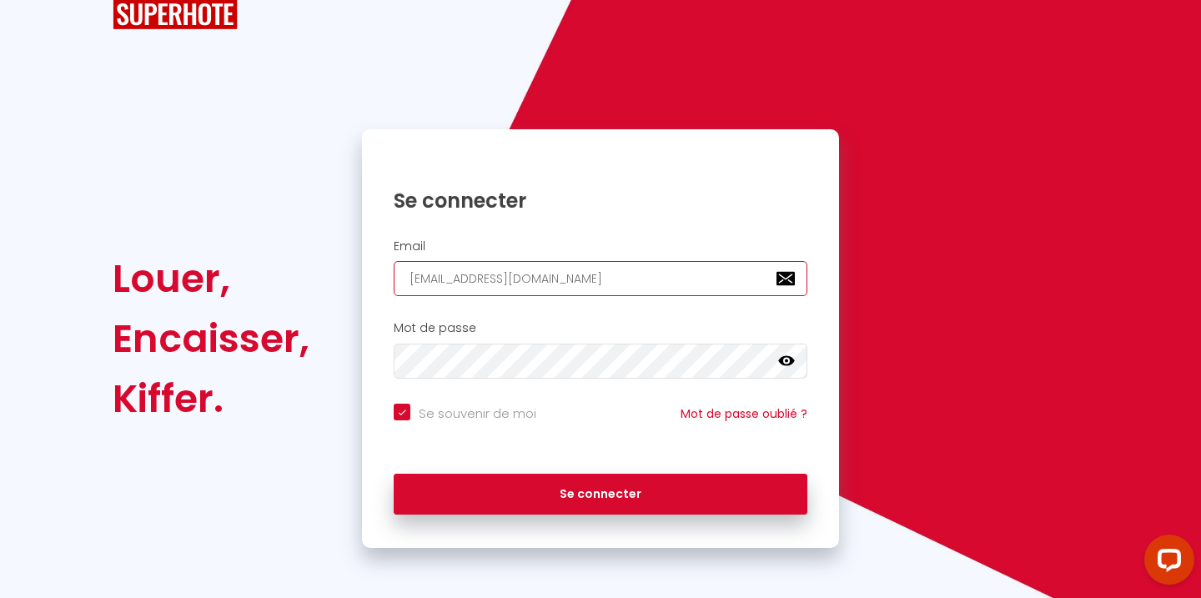
click at [536, 280] on input "[EMAIL_ADDRESS][DOMAIN_NAME]" at bounding box center [601, 278] width 414 height 35
type input "r"
checkbox input "true"
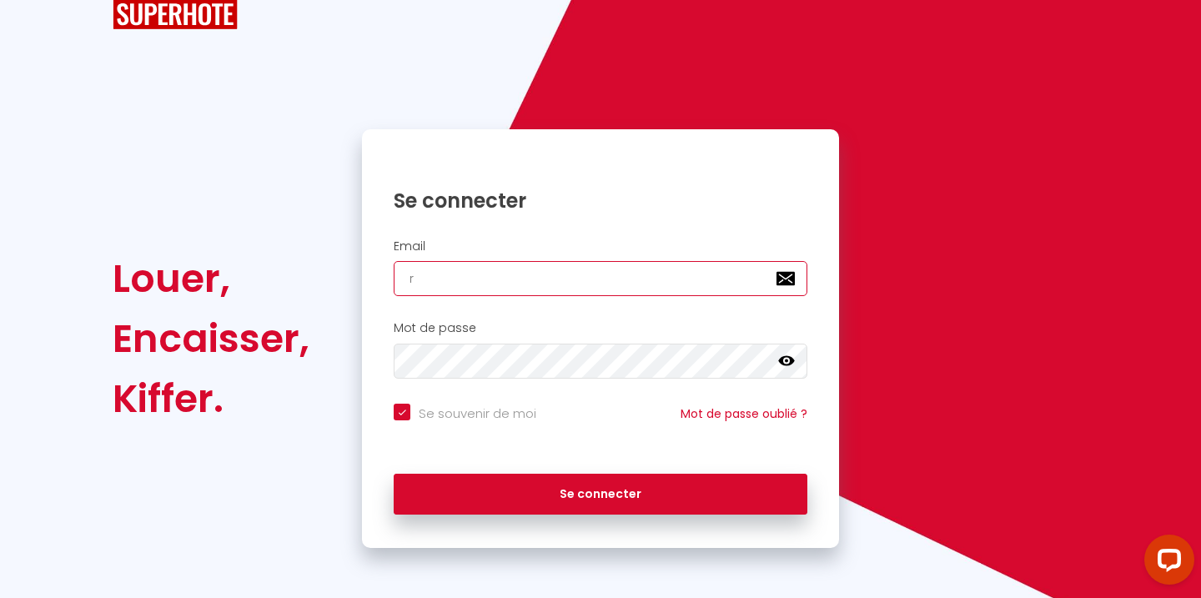
type input "[PERSON_NAME][EMAIL_ADDRESS][DOMAIN_NAME]"
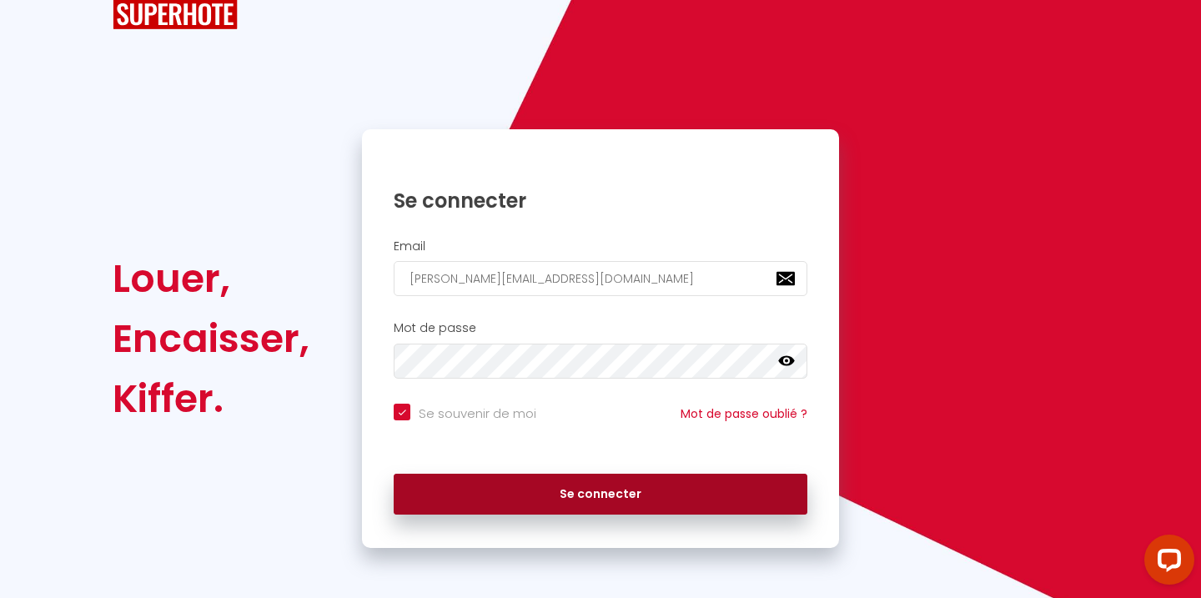
click at [597, 488] on button "Se connecter" at bounding box center [601, 495] width 414 height 42
checkbox input "true"
